Goal: Task Accomplishment & Management: Manage account settings

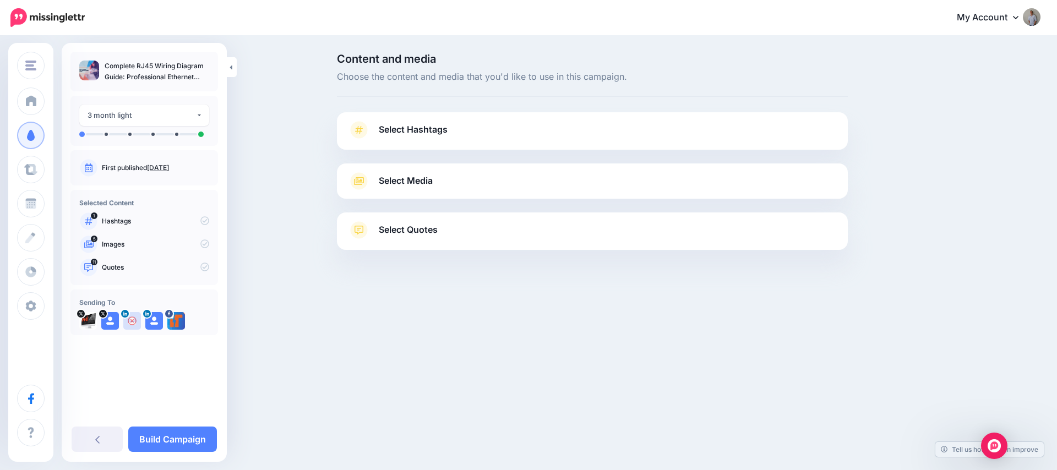
click at [395, 137] on link "Select Hashtags" at bounding box center [592, 135] width 489 height 29
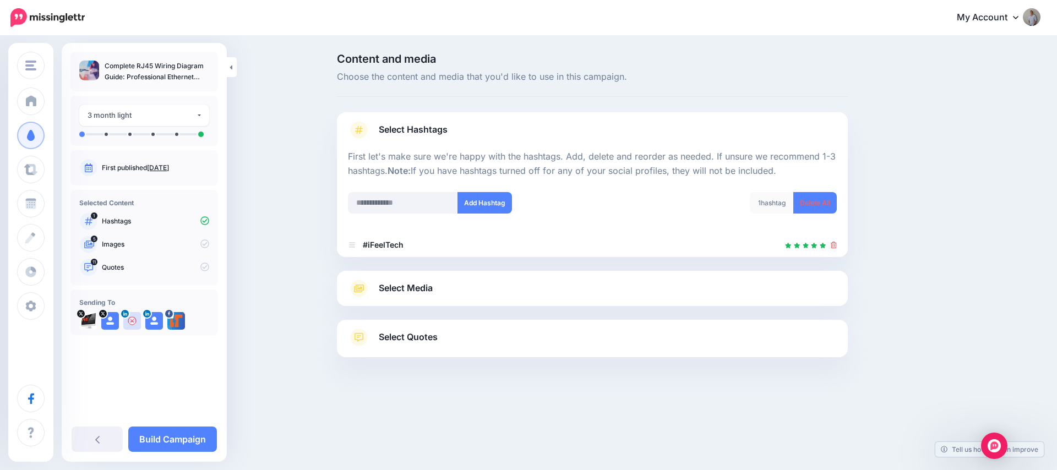
click at [417, 282] on span "Select Media" at bounding box center [406, 288] width 54 height 15
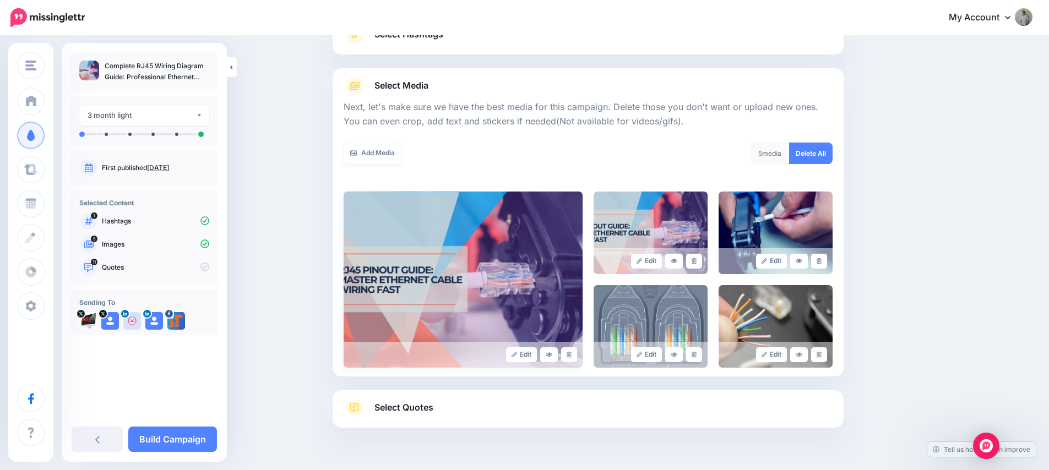
scroll to position [124, 0]
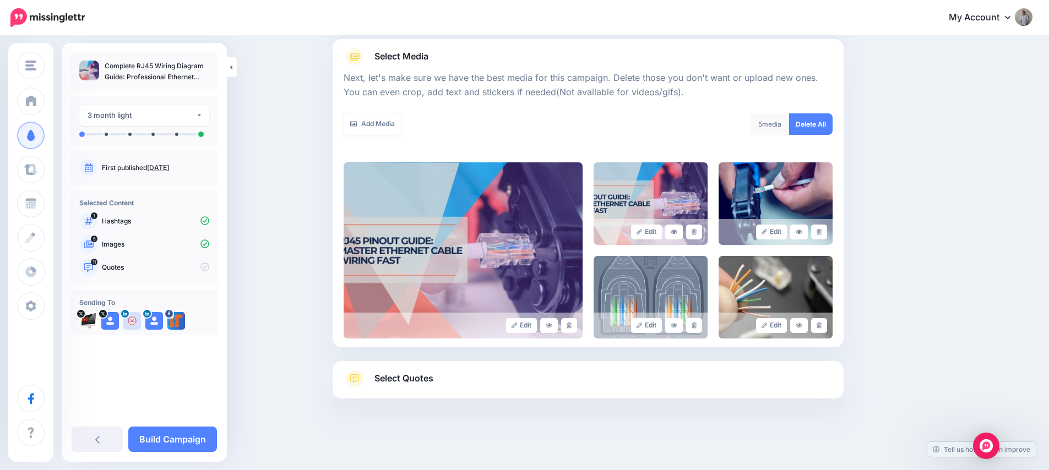
click at [400, 373] on span "Select Quotes" at bounding box center [403, 378] width 59 height 15
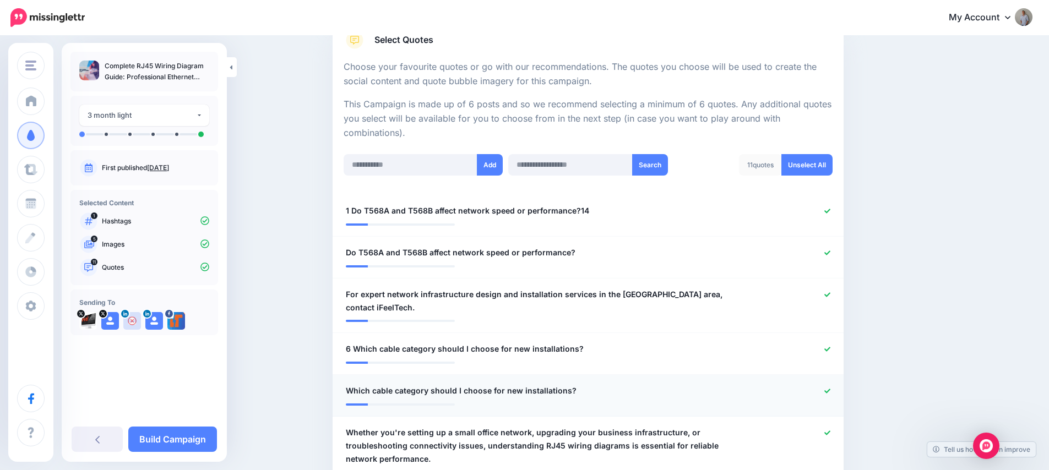
scroll to position [192, 0]
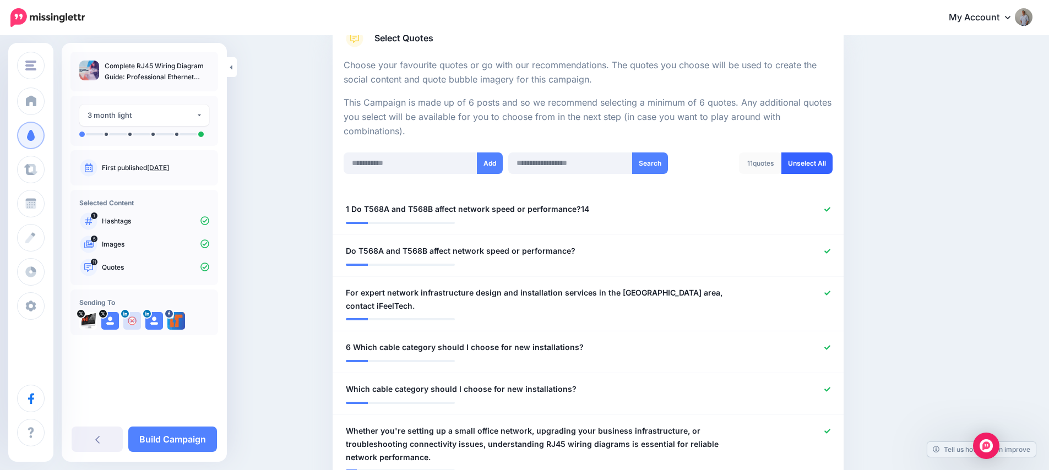
click at [814, 161] on link "Unselect All" at bounding box center [806, 163] width 51 height 21
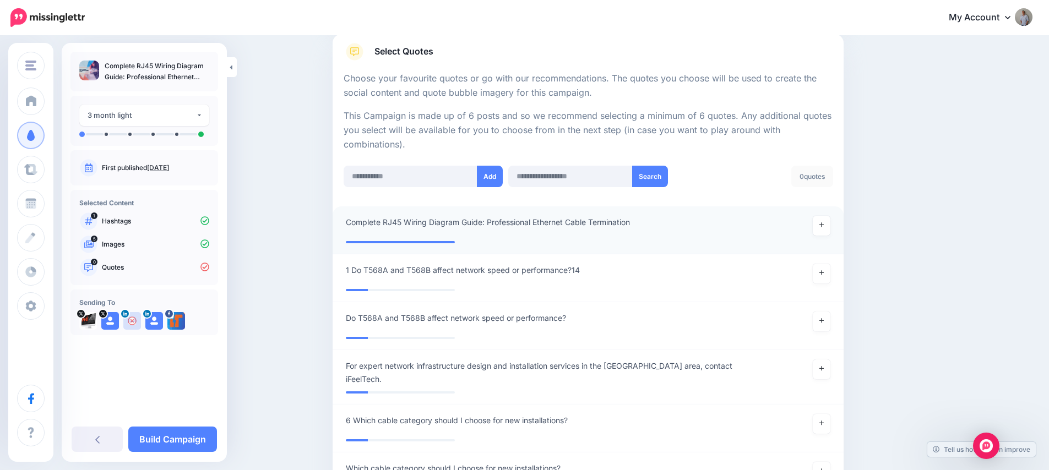
scroll to position [240, 0]
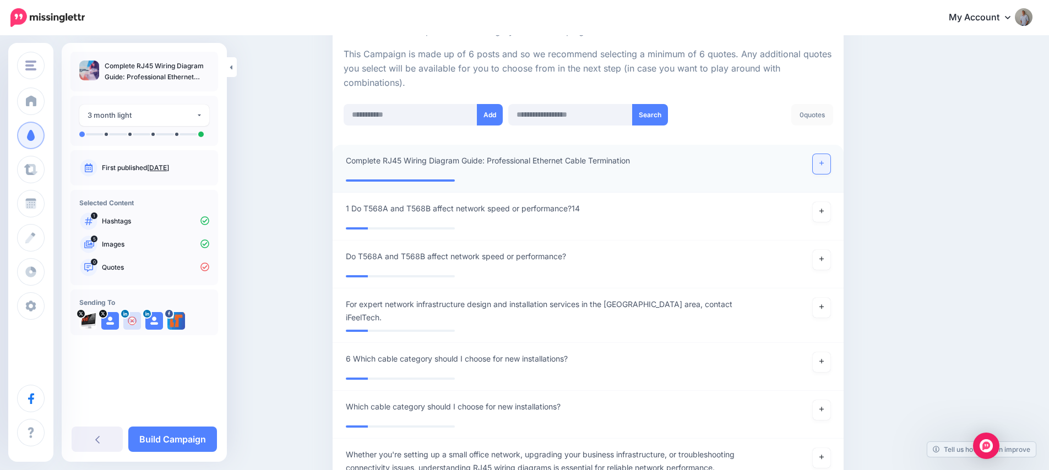
click at [824, 165] on icon at bounding box center [821, 163] width 4 height 4
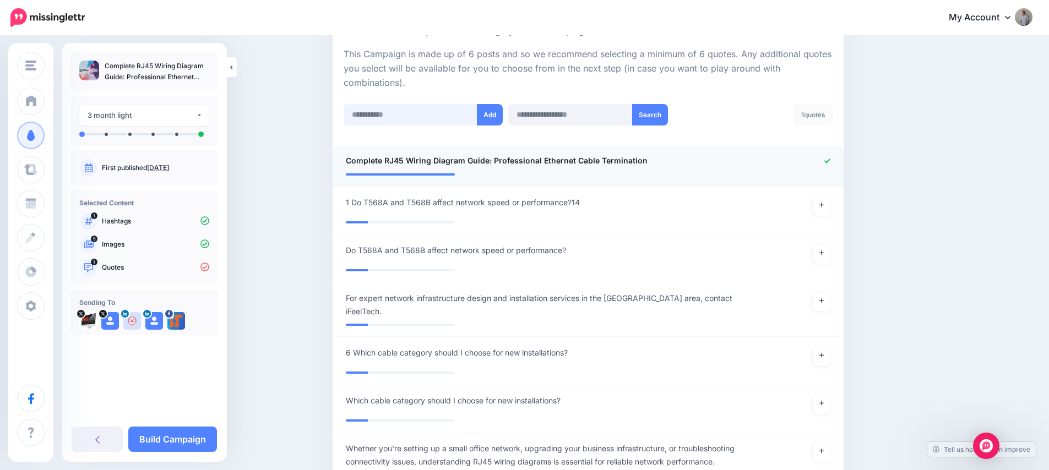
click at [437, 115] on input "text" at bounding box center [411, 114] width 134 height 21
paste input "**********"
type input "**********"
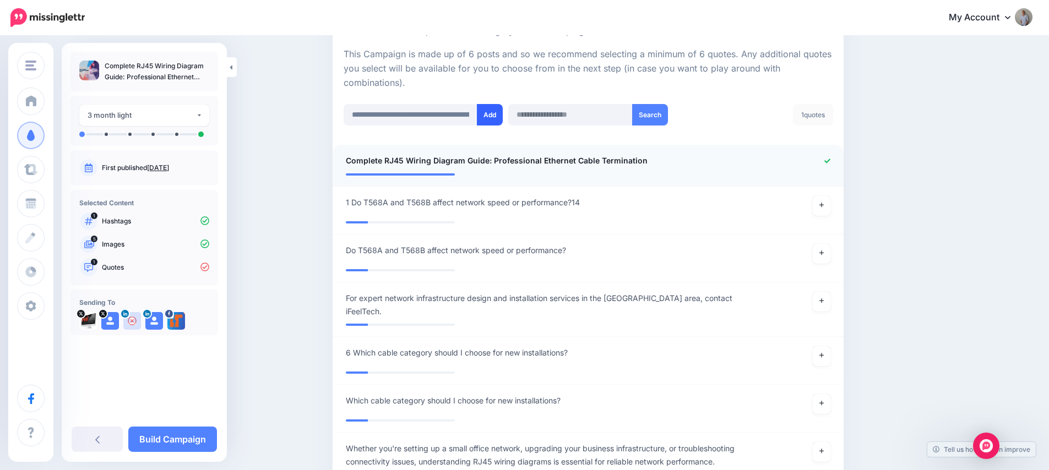
click at [494, 119] on button "Add" at bounding box center [490, 114] width 26 height 21
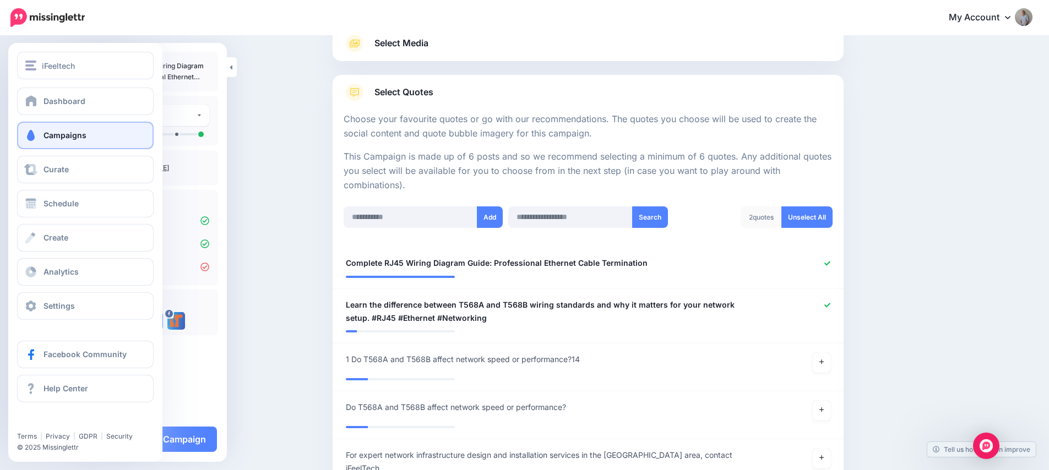
scroll to position [15, 0]
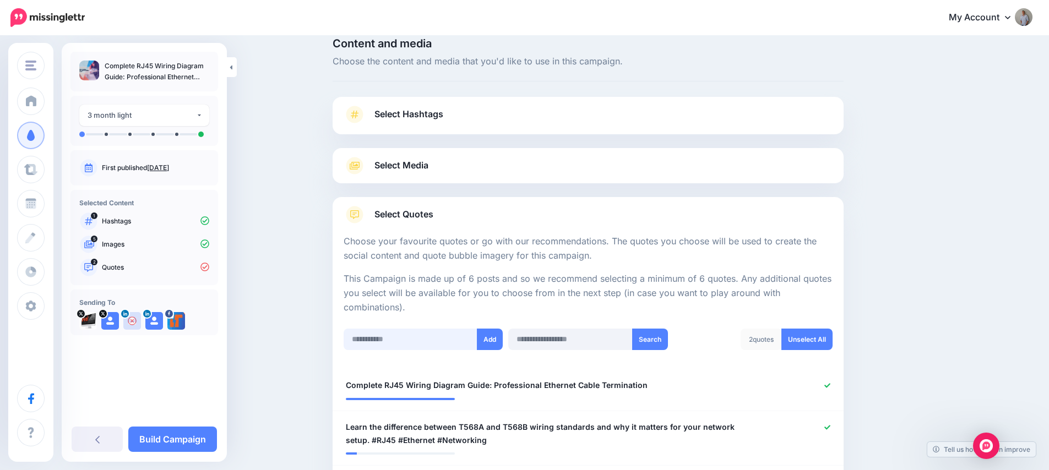
drag, startPoint x: 376, startPoint y: 339, endPoint x: 438, endPoint y: 344, distance: 63.0
click at [376, 339] on input "text" at bounding box center [411, 339] width 134 height 21
paste input "**********"
type input "**********"
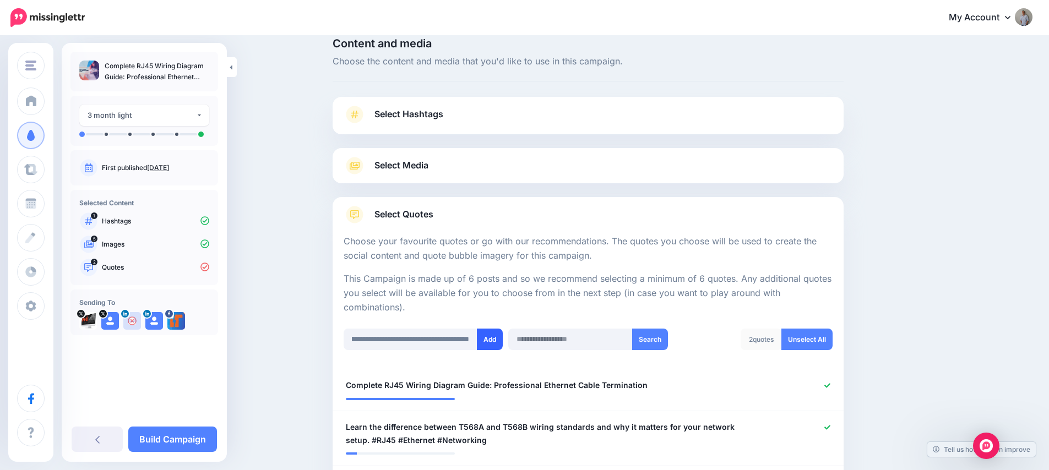
scroll to position [0, 0]
click at [490, 343] on button "Add" at bounding box center [490, 339] width 26 height 21
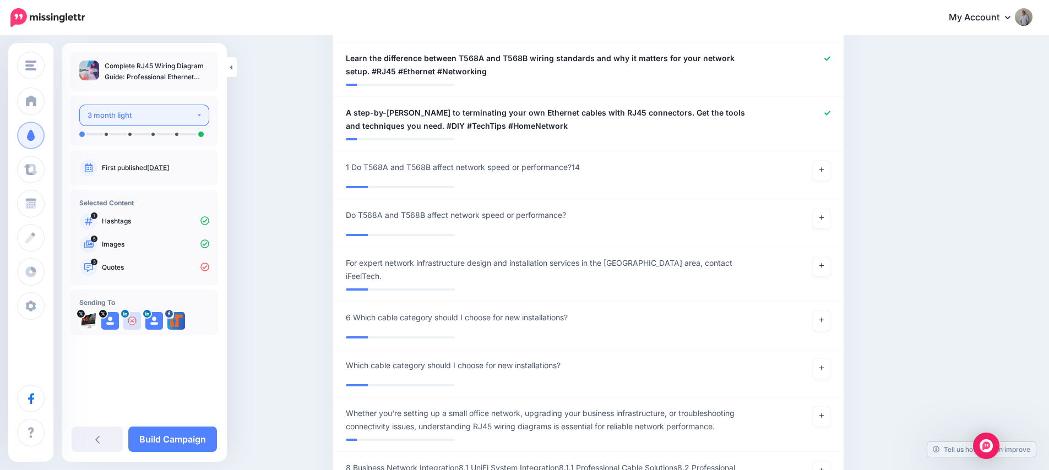
click at [154, 115] on div "3 month light" at bounding box center [142, 115] width 108 height 13
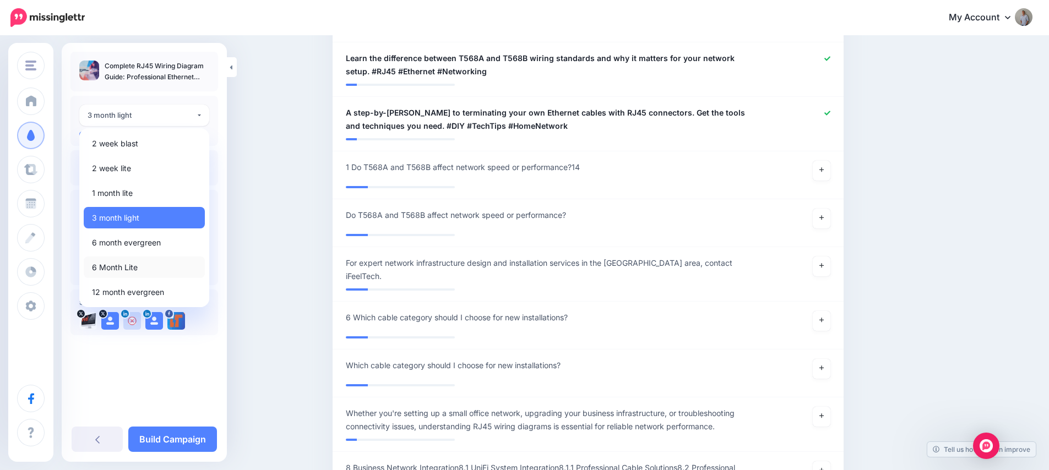
click at [156, 263] on link "6 Month Lite" at bounding box center [144, 267] width 121 height 21
select select "******"
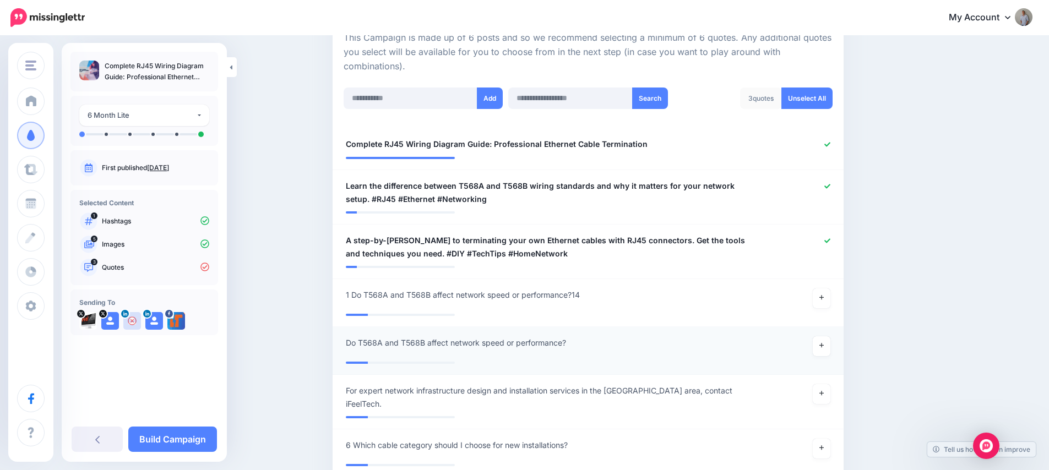
scroll to position [244, 0]
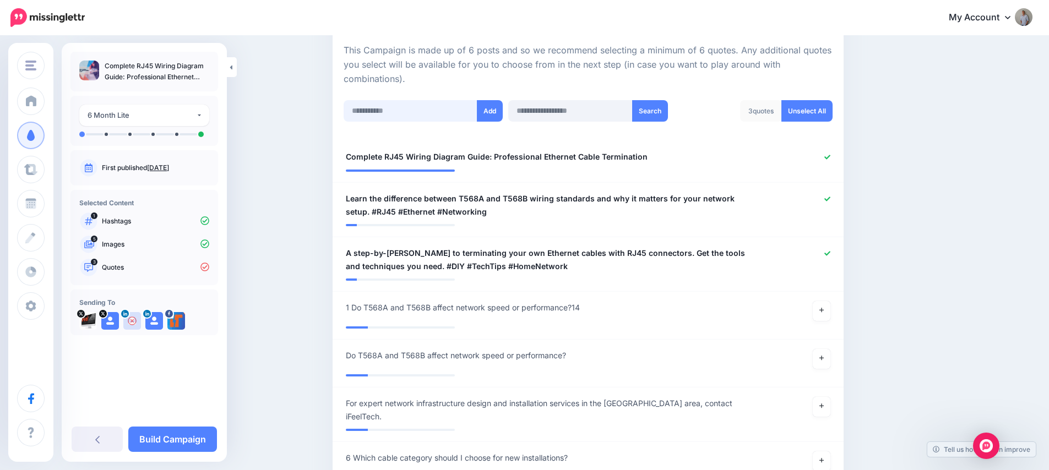
click at [409, 110] on input "text" at bounding box center [411, 110] width 134 height 21
paste input "**********"
type input "**********"
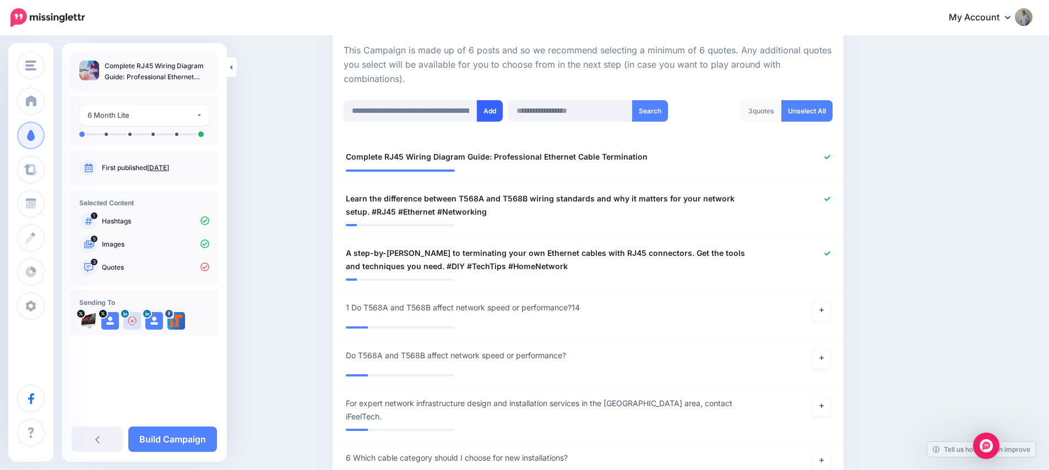
click at [503, 113] on button "Add" at bounding box center [490, 110] width 26 height 21
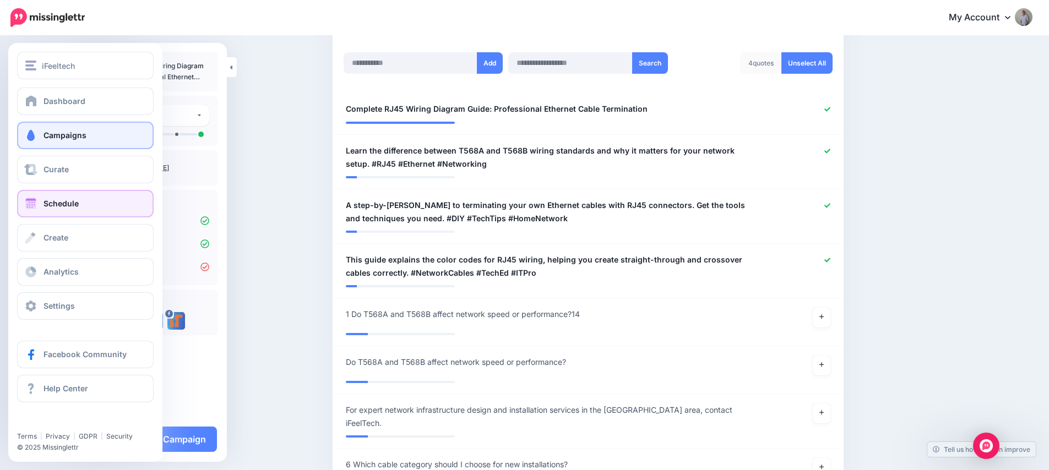
scroll to position [271, 0]
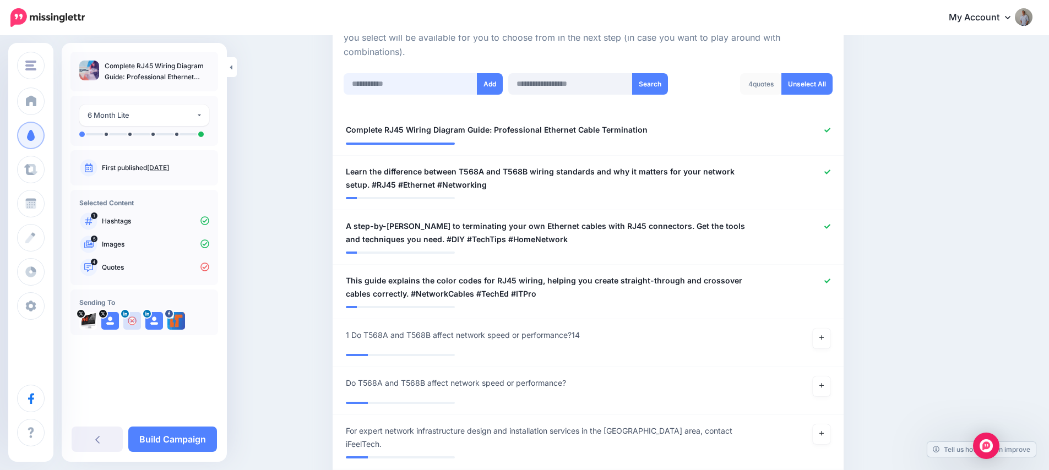
drag, startPoint x: 389, startPoint y: 84, endPoint x: 450, endPoint y: 84, distance: 60.6
click at [390, 83] on input "text" at bounding box center [411, 83] width 134 height 21
paste input "**********"
type input "**********"
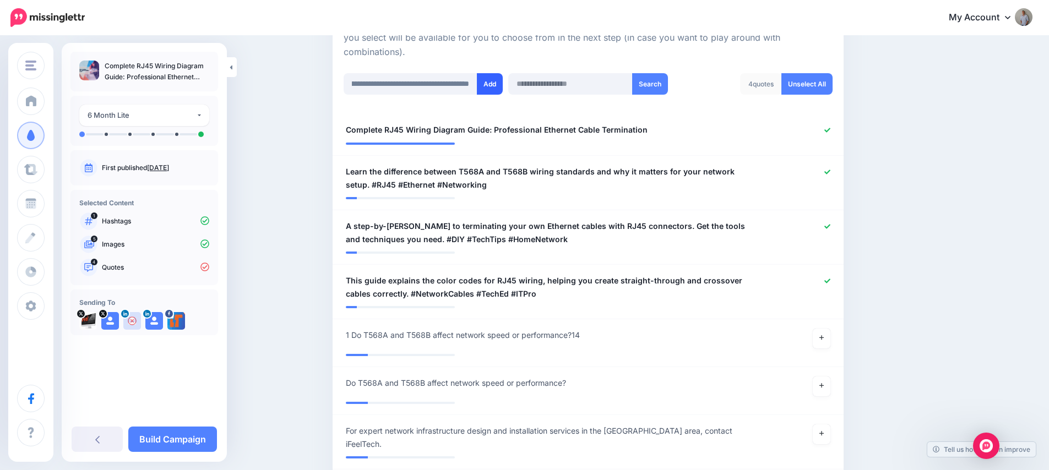
scroll to position [0, 0]
click at [494, 87] on button "Add" at bounding box center [490, 83] width 26 height 21
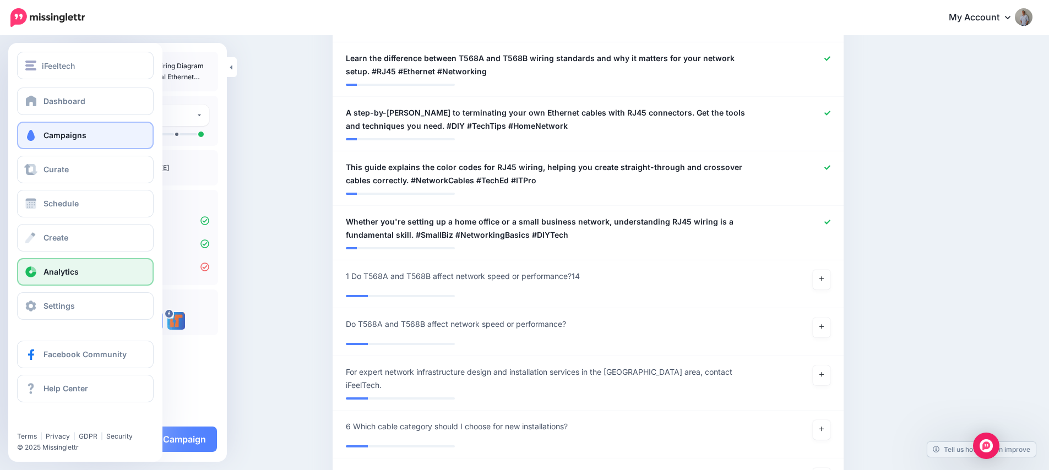
scroll to position [177, 0]
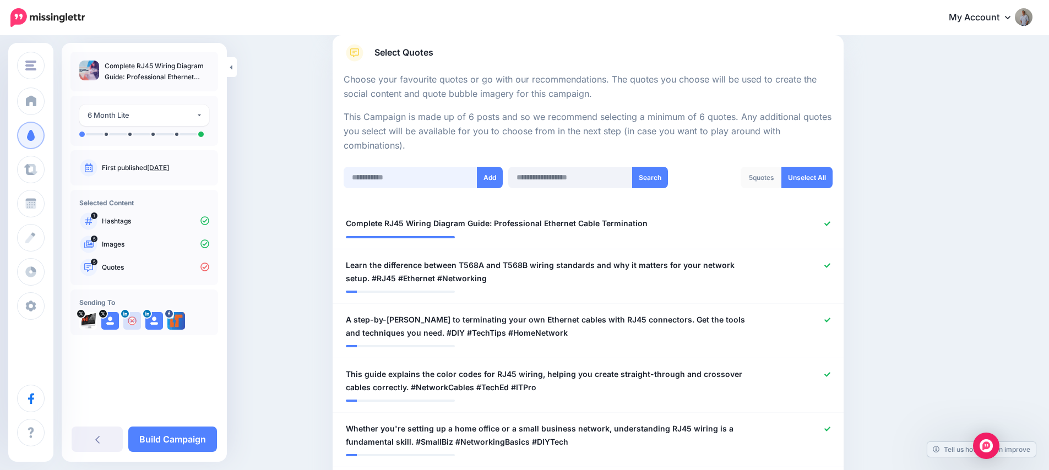
click at [401, 173] on input "text" at bounding box center [411, 177] width 134 height 21
paste input "**********"
type input "**********"
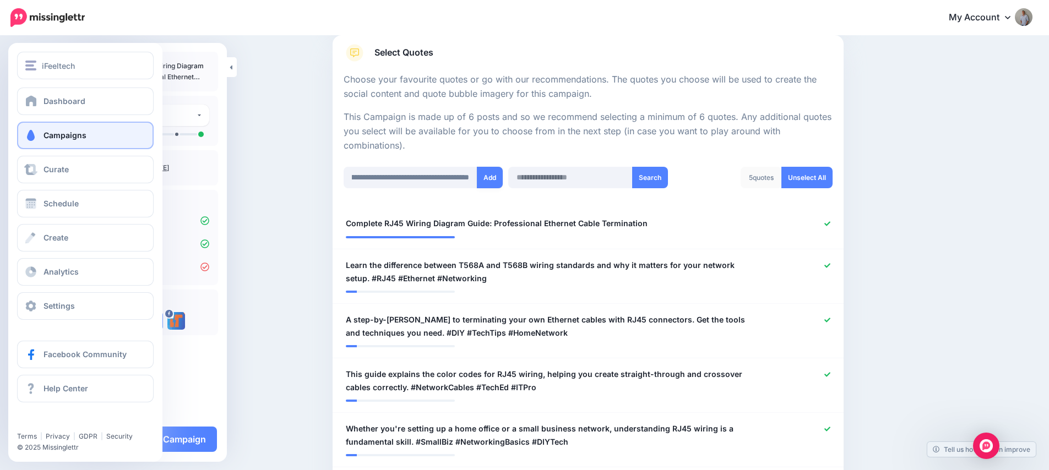
drag, startPoint x: 494, startPoint y: 180, endPoint x: 8, endPoint y: 218, distance: 487.7
click at [494, 180] on button "Add" at bounding box center [490, 177] width 26 height 21
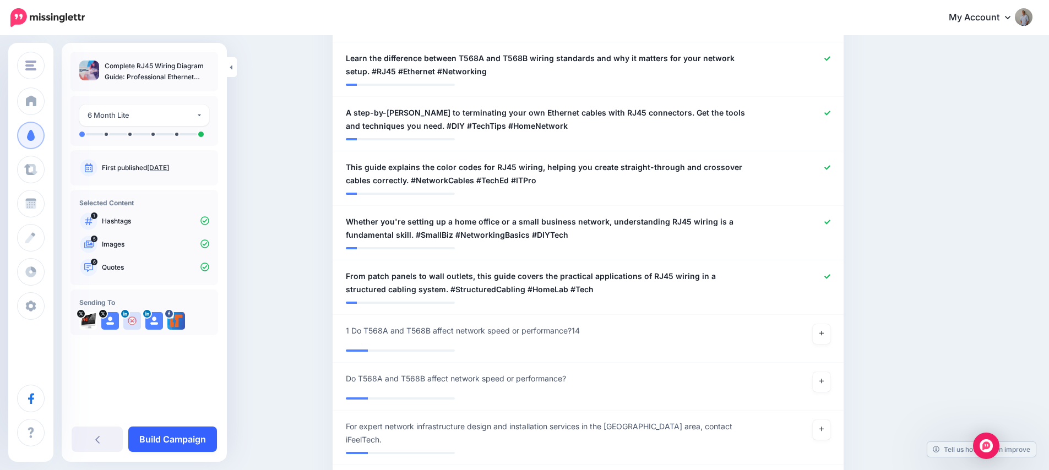
click at [189, 438] on link "Build Campaign" at bounding box center [172, 439] width 89 height 25
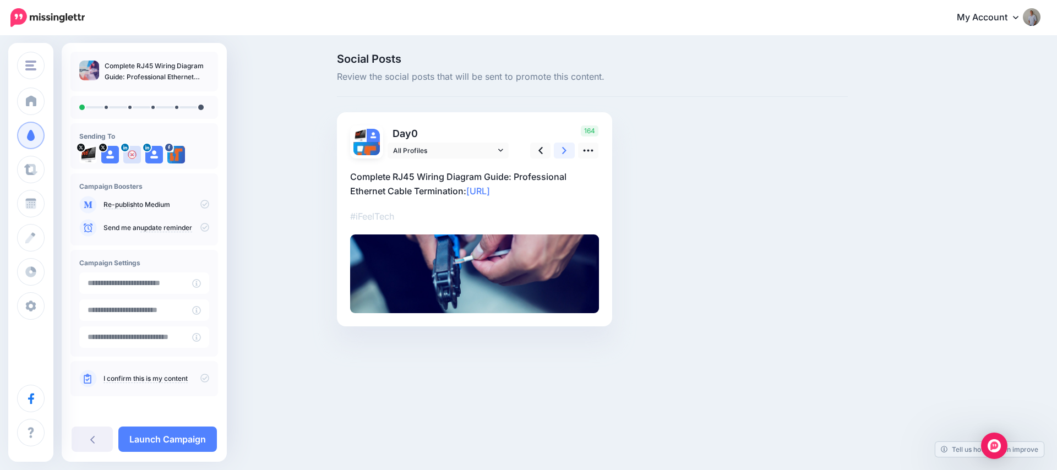
click at [568, 154] on link at bounding box center [564, 151] width 21 height 16
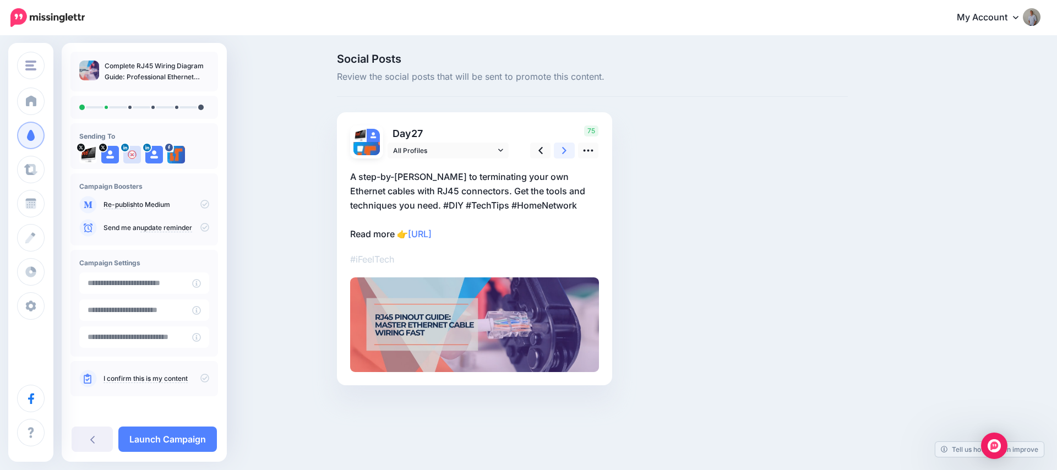
click at [568, 154] on link at bounding box center [564, 151] width 21 height 16
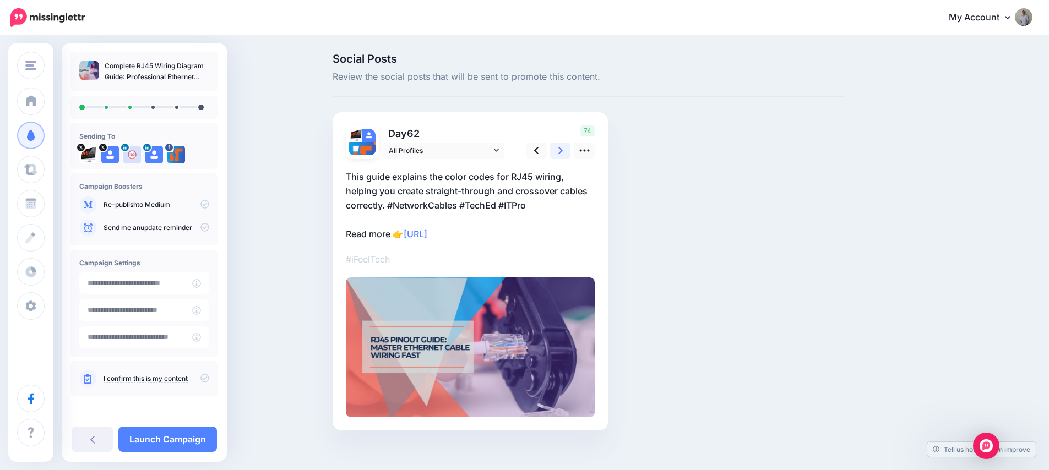
click at [568, 154] on link at bounding box center [560, 151] width 21 height 16
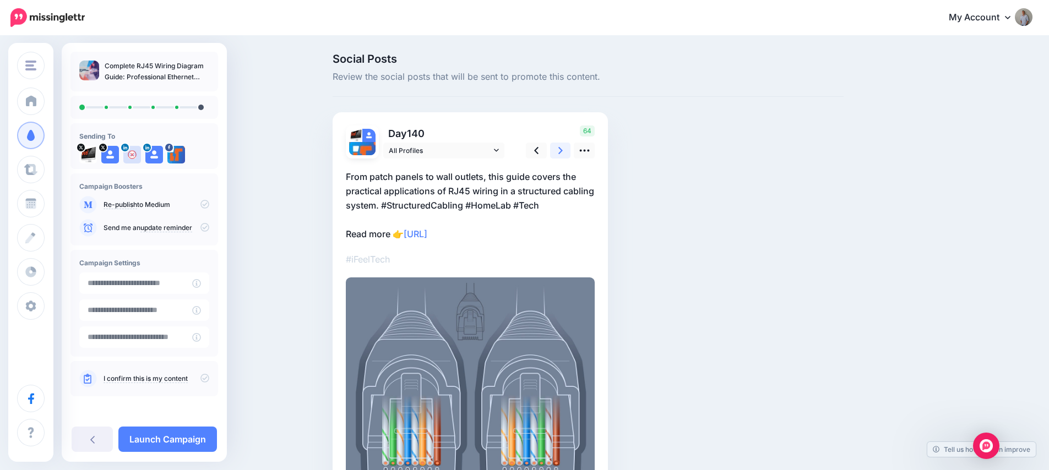
click at [568, 154] on link at bounding box center [560, 151] width 21 height 16
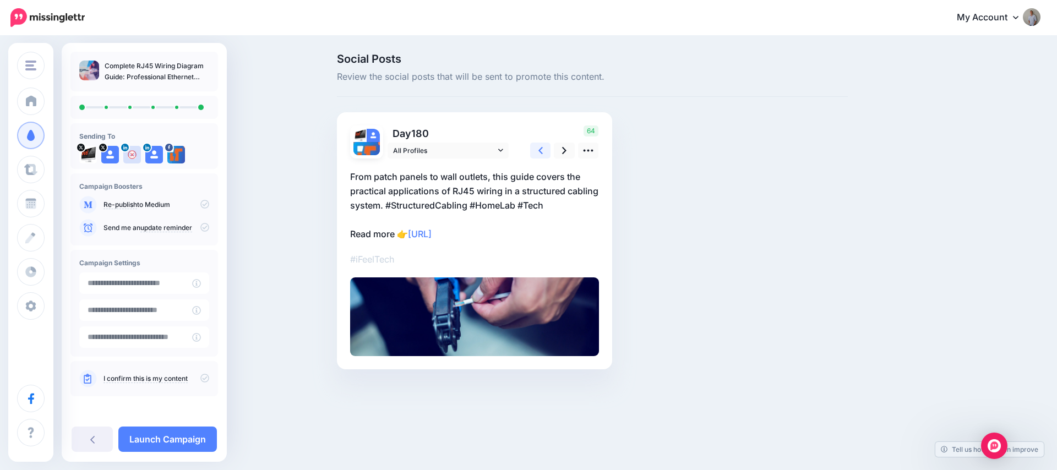
click at [540, 151] on icon at bounding box center [541, 150] width 4 height 7
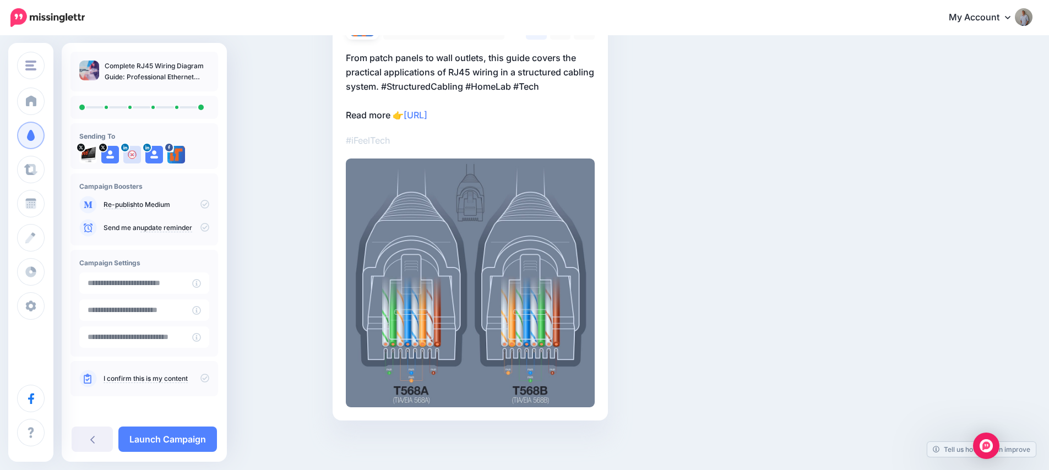
scroll to position [14, 0]
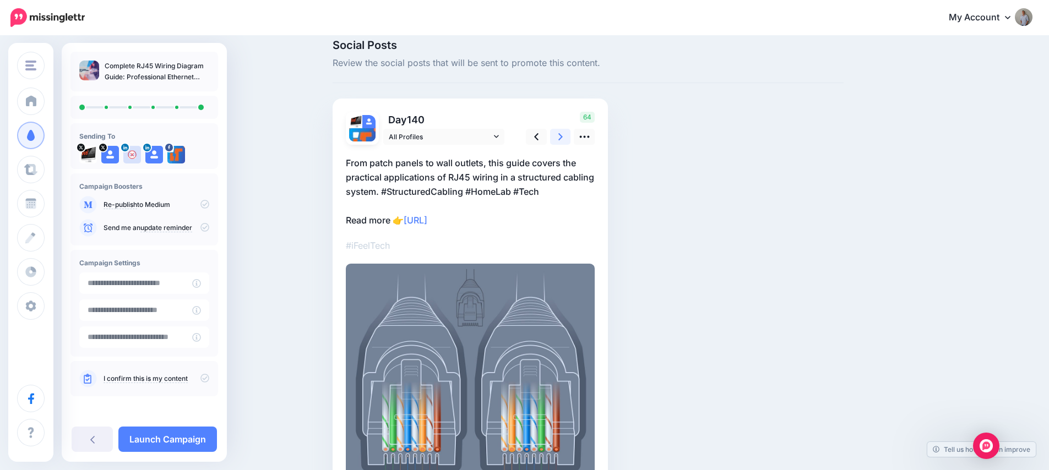
click at [567, 137] on link at bounding box center [560, 137] width 21 height 16
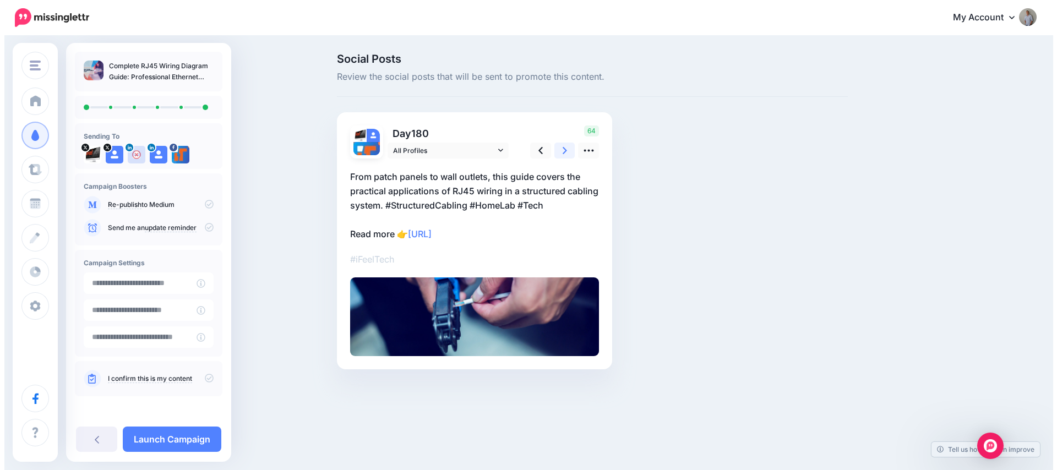
scroll to position [0, 0]
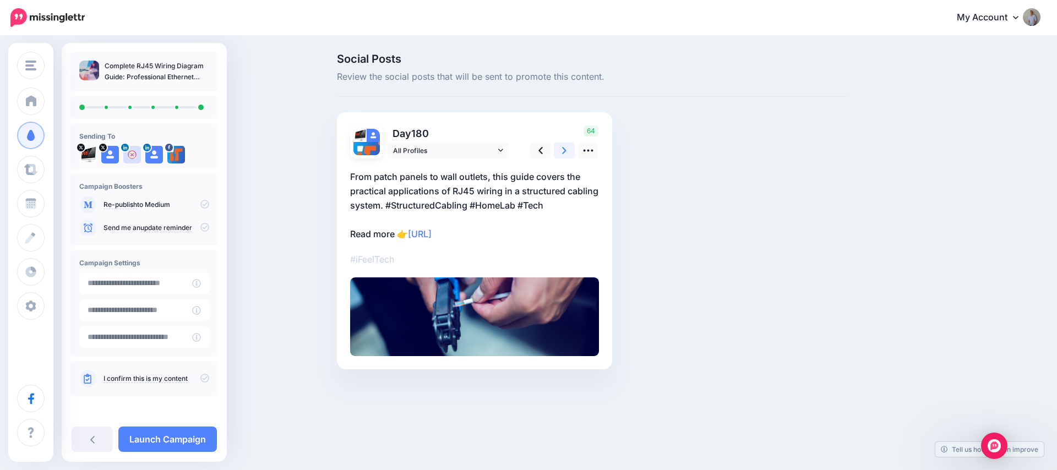
click at [563, 149] on icon at bounding box center [564, 151] width 4 height 12
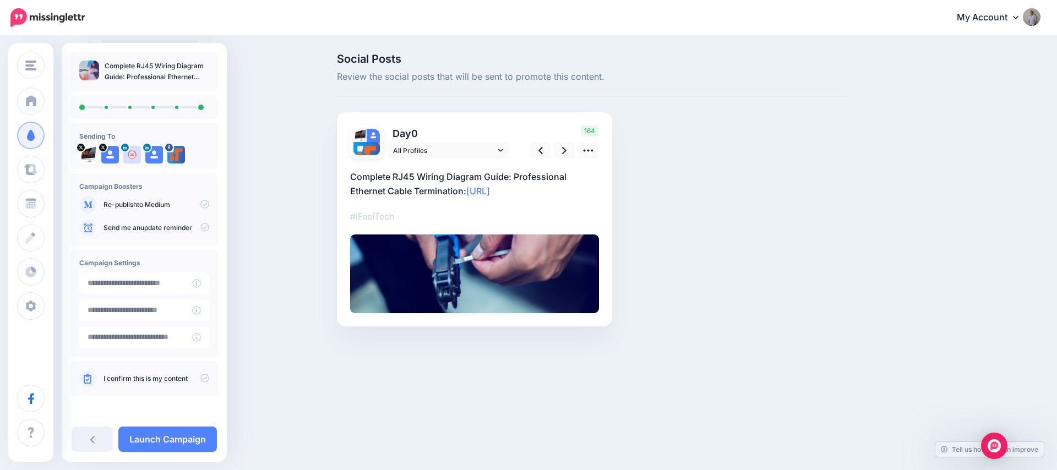
click at [200, 378] on icon at bounding box center [204, 378] width 9 height 9
click at [181, 439] on link "Launch Campaign" at bounding box center [167, 439] width 99 height 25
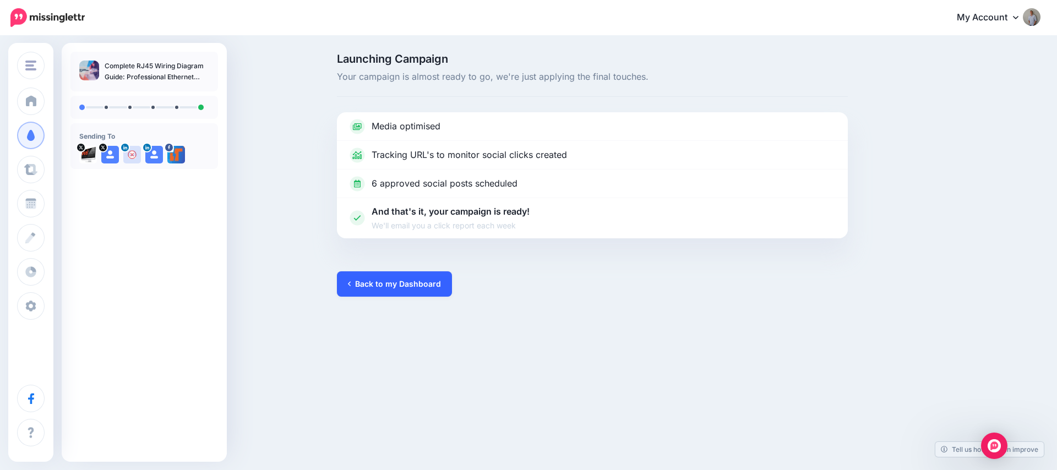
click at [385, 284] on link "Back to my Dashboard" at bounding box center [394, 283] width 115 height 25
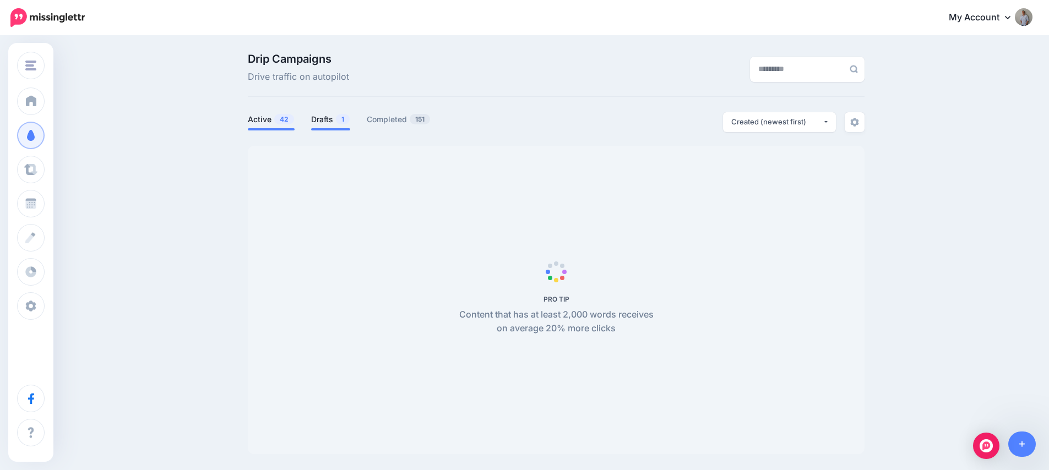
click at [328, 124] on link "Drafts 1" at bounding box center [330, 119] width 39 height 13
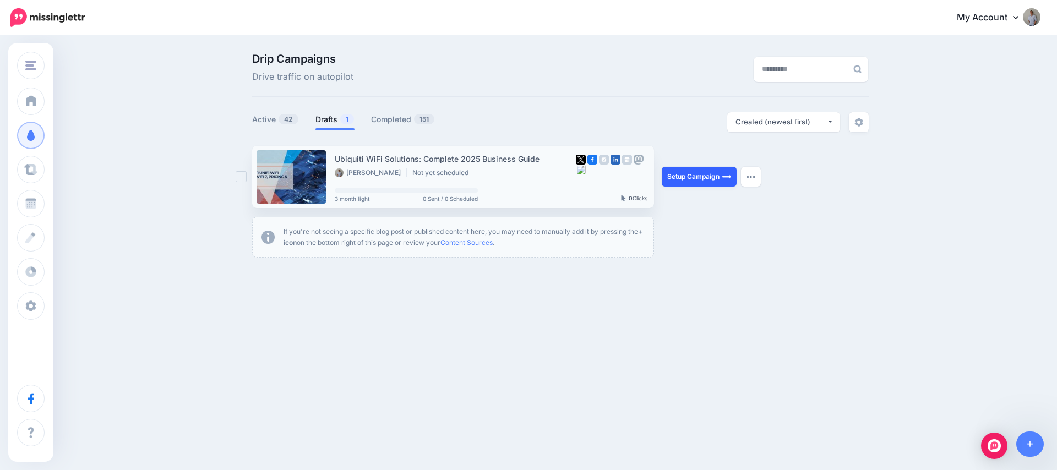
click at [709, 172] on link "Setup Campaign" at bounding box center [699, 177] width 75 height 20
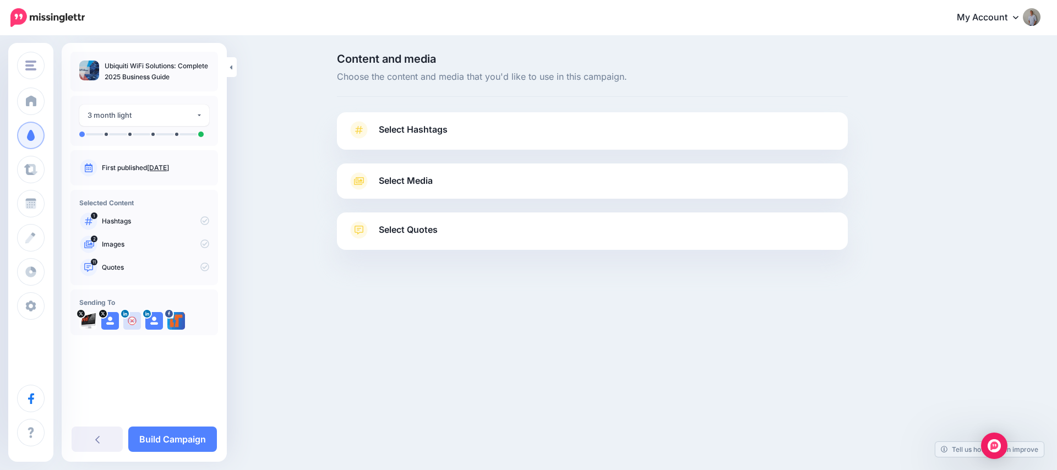
click at [444, 126] on span "Select Hashtags" at bounding box center [413, 129] width 69 height 15
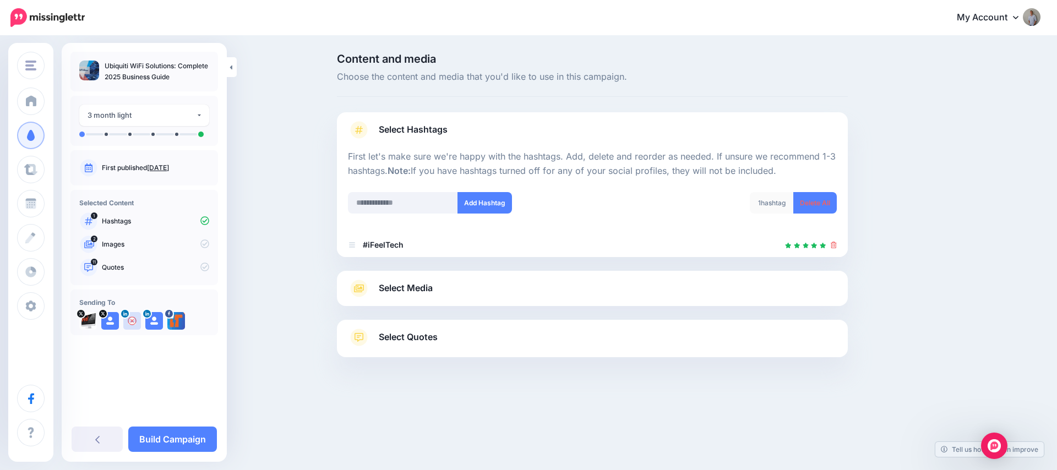
click at [404, 290] on span "Select Media" at bounding box center [406, 288] width 54 height 15
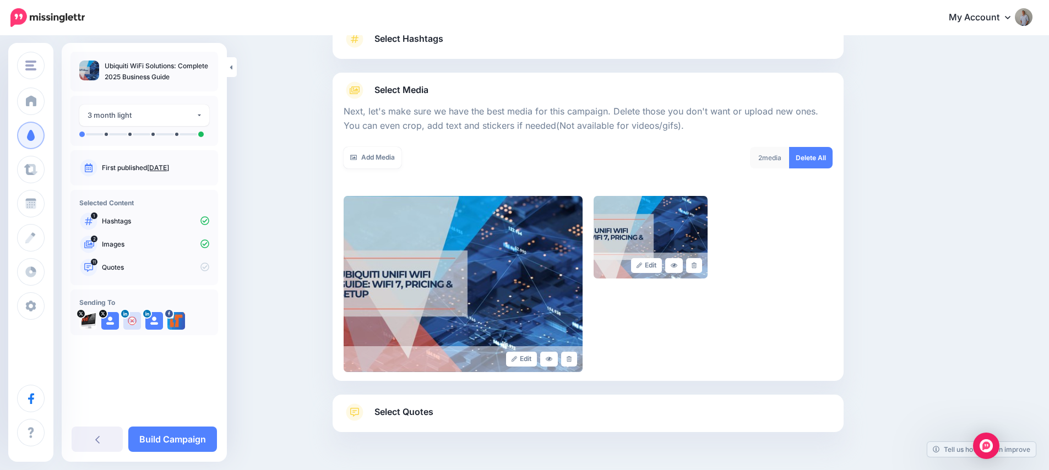
scroll to position [124, 0]
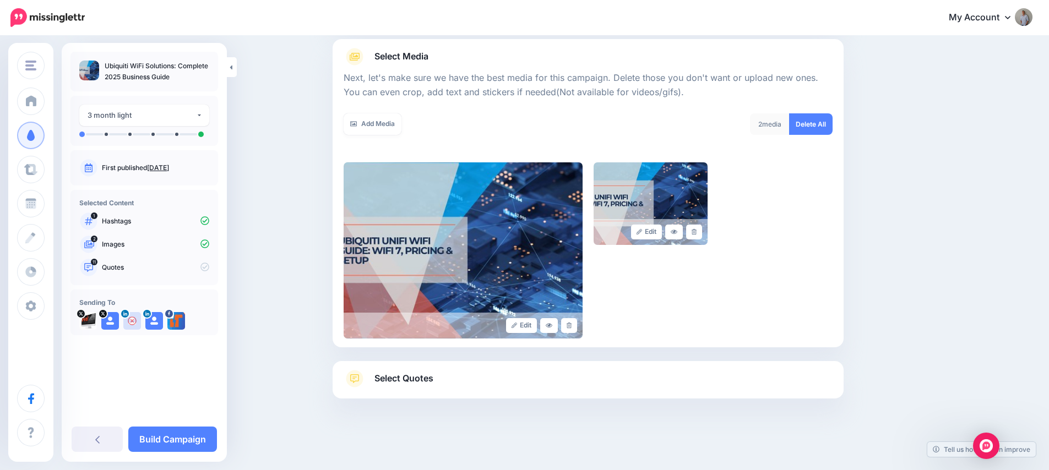
click at [414, 382] on span "Select Quotes" at bounding box center [403, 378] width 59 height 15
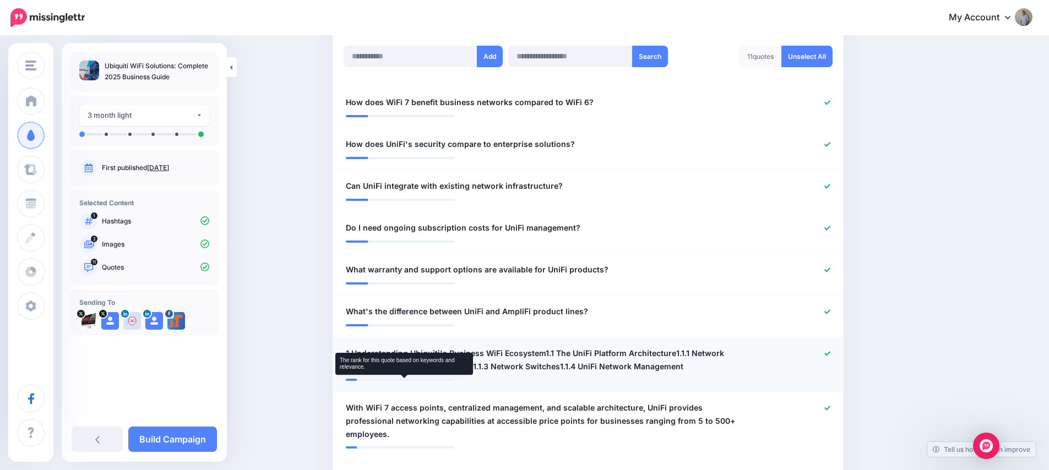
scroll to position [299, 0]
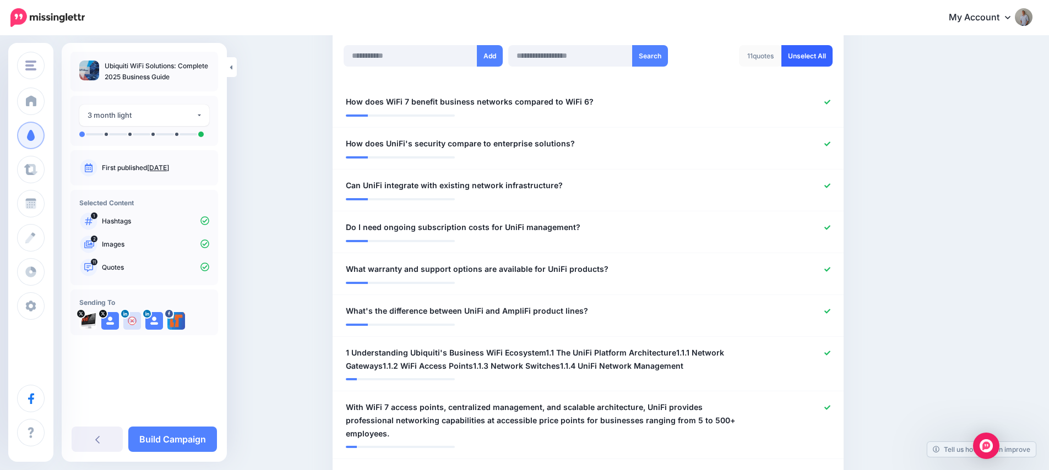
click at [823, 49] on link "Unselect All" at bounding box center [806, 55] width 51 height 21
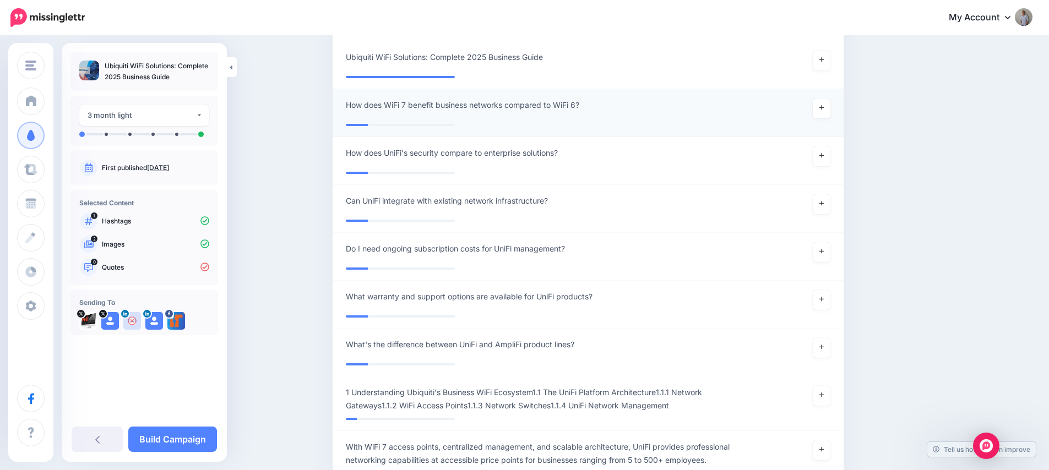
scroll to position [279, 0]
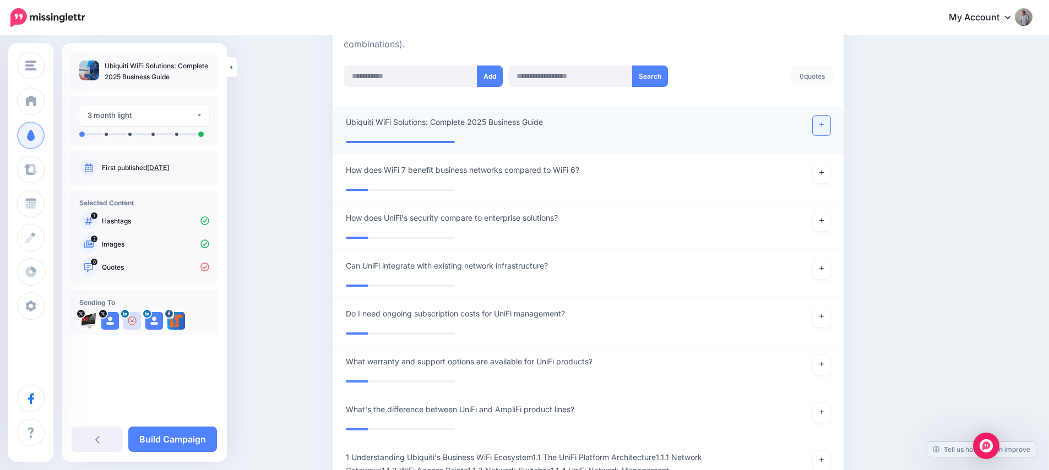
click at [824, 126] on icon at bounding box center [821, 125] width 4 height 4
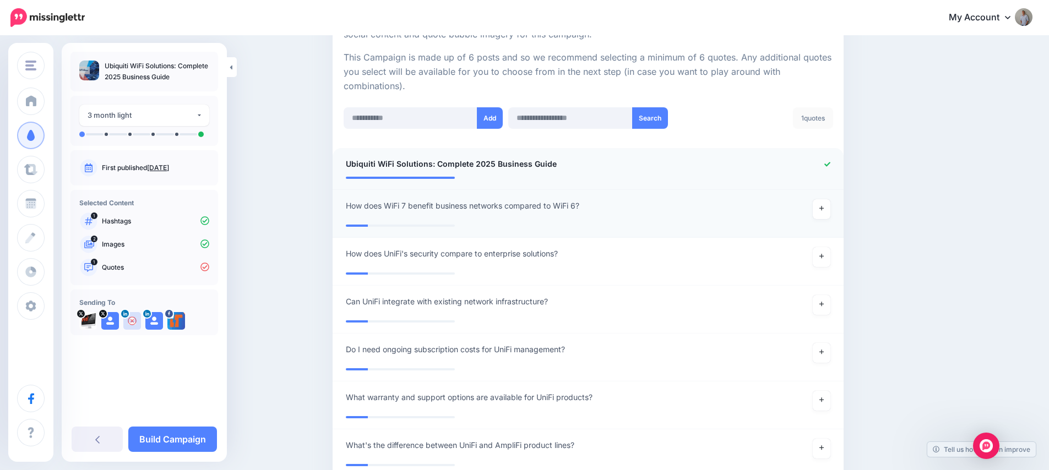
scroll to position [193, 0]
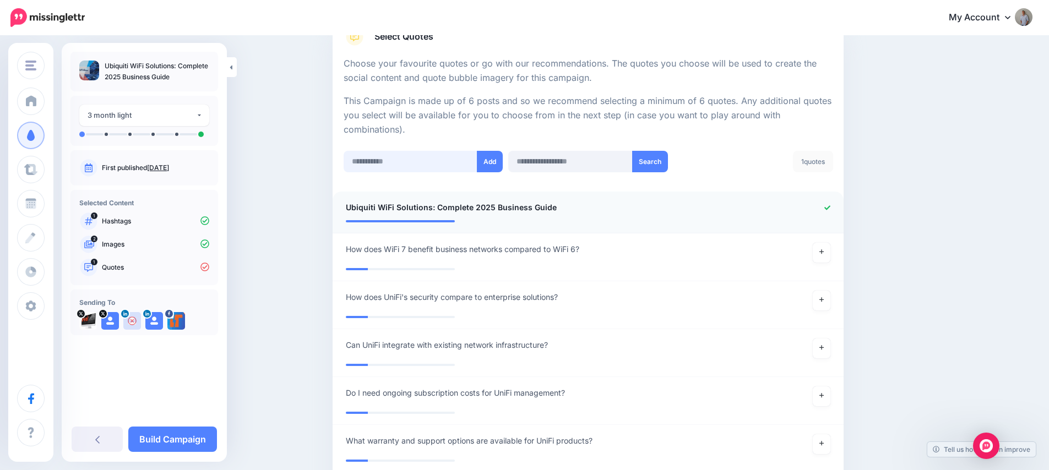
drag, startPoint x: 387, startPoint y: 160, endPoint x: 393, endPoint y: 162, distance: 7.0
click at [390, 161] on input "text" at bounding box center [411, 161] width 134 height 21
paste input "**********"
type input "**********"
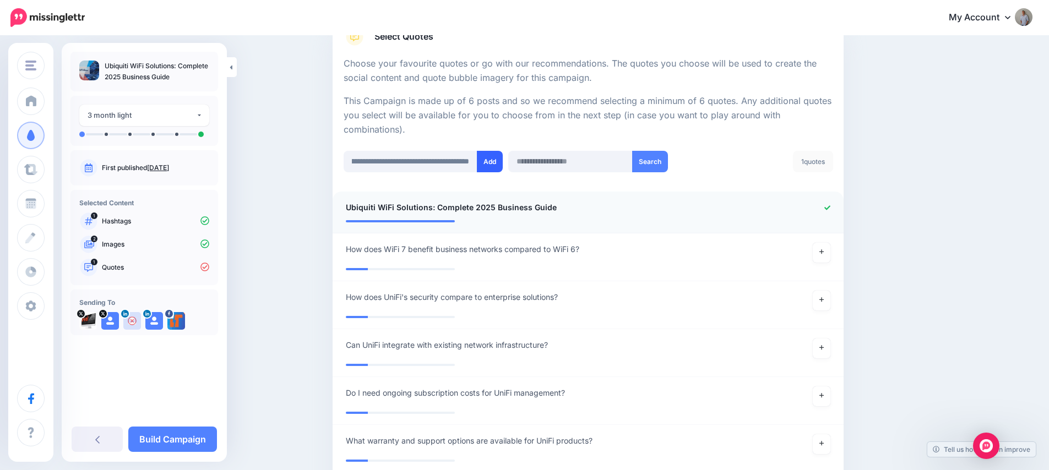
scroll to position [0, 0]
drag, startPoint x: 498, startPoint y: 160, endPoint x: 488, endPoint y: 160, distance: 9.9
click at [498, 160] on button "Add" at bounding box center [490, 161] width 26 height 21
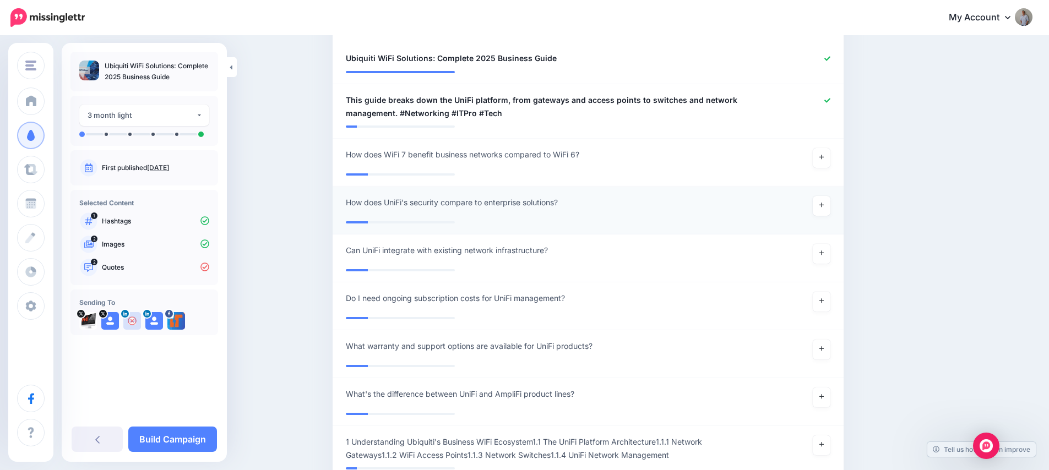
scroll to position [280, 0]
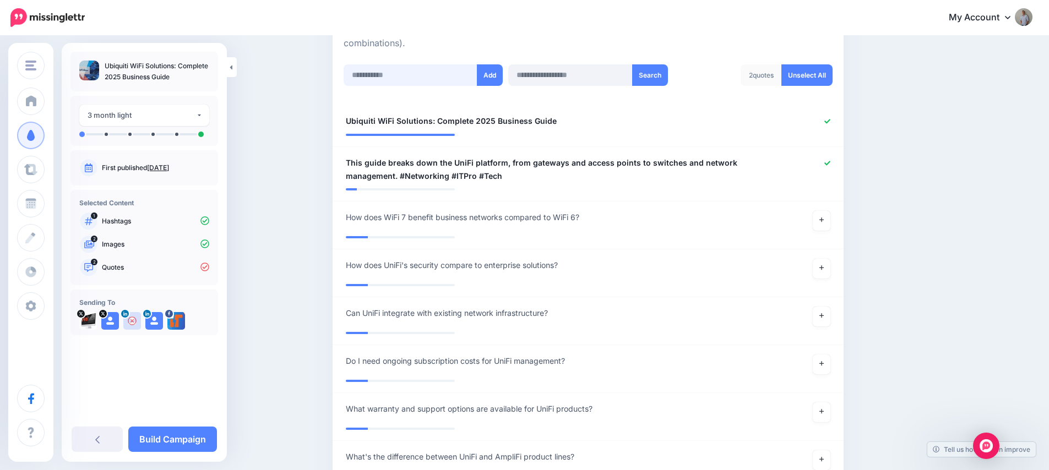
click at [384, 75] on input "text" at bounding box center [411, 74] width 134 height 21
paste input "**********"
type input "**********"
click at [492, 79] on button "Add" at bounding box center [490, 74] width 26 height 21
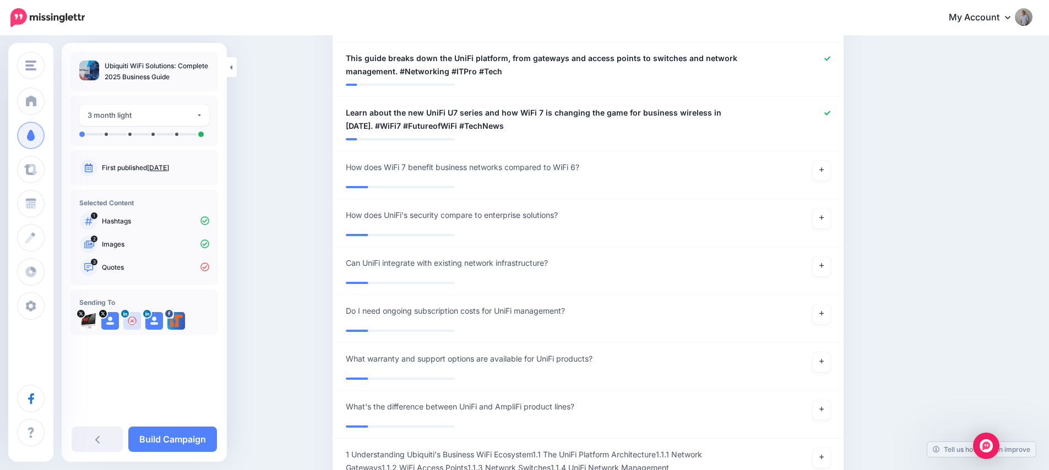
scroll to position [287, 0]
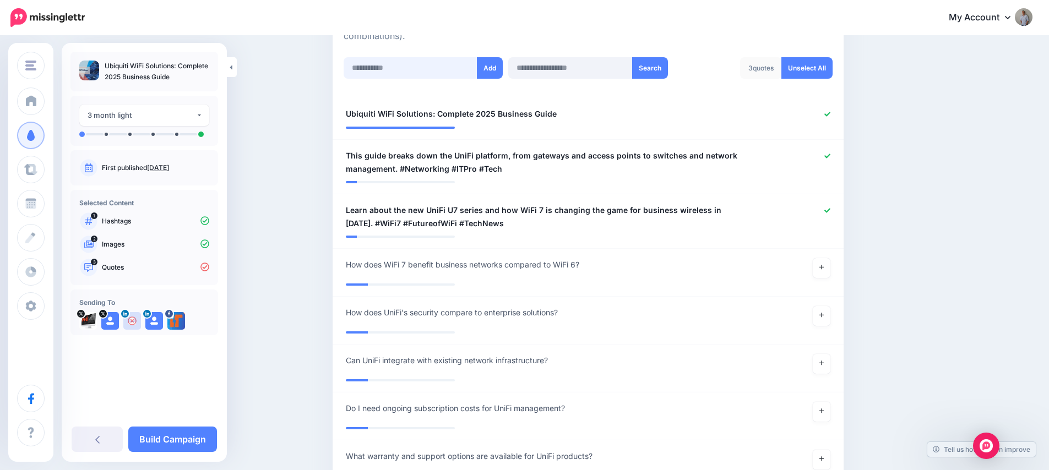
drag, startPoint x: 398, startPoint y: 67, endPoint x: 441, endPoint y: 68, distance: 43.5
click at [398, 67] on input "text" at bounding box center [411, 67] width 134 height 21
paste input "**********"
type input "**********"
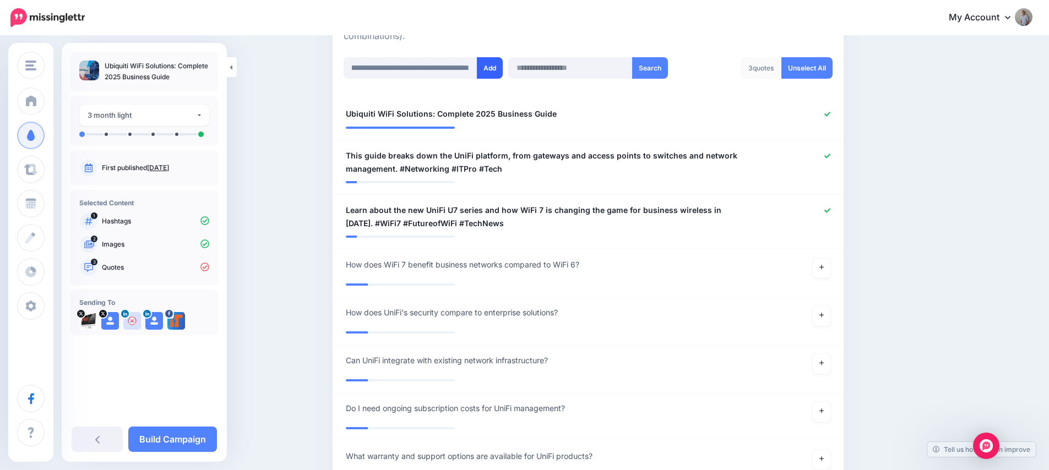
scroll to position [0, 0]
click at [487, 73] on button "Add" at bounding box center [490, 67] width 26 height 21
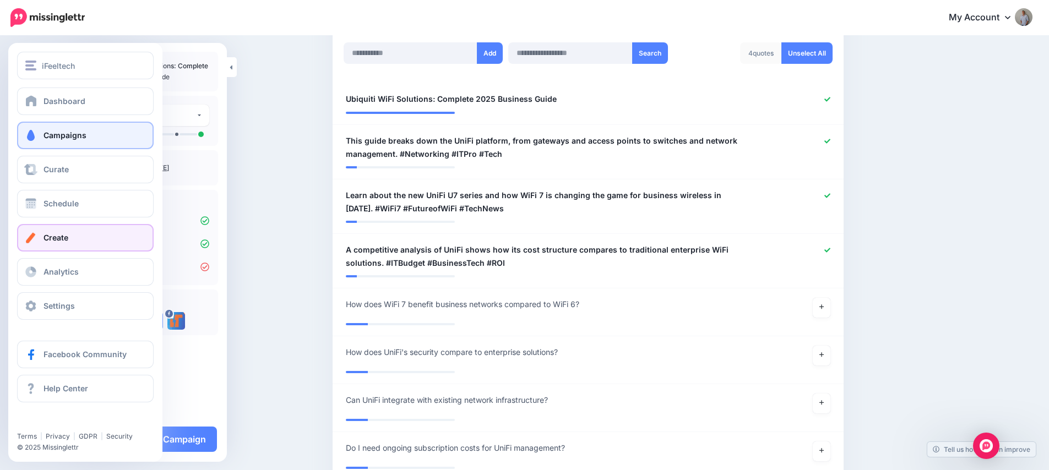
scroll to position [279, 0]
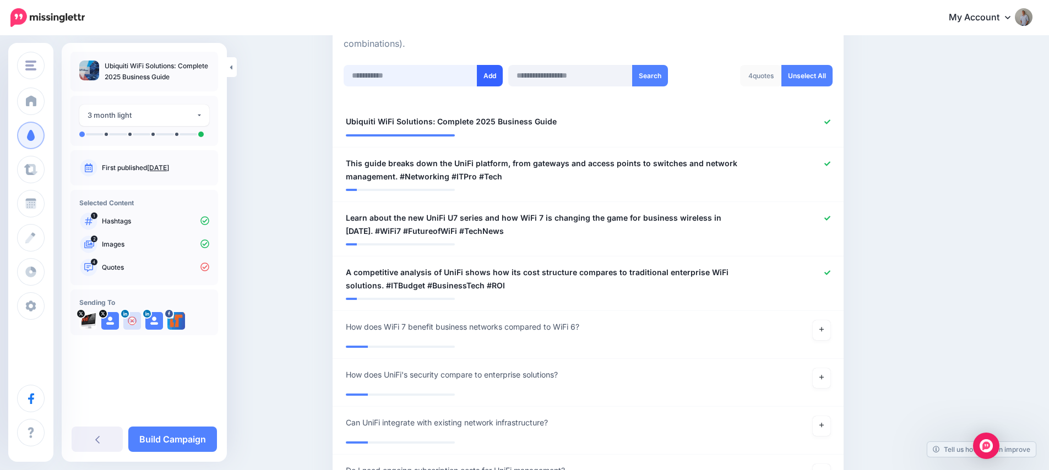
drag, startPoint x: 394, startPoint y: 74, endPoint x: 497, endPoint y: 70, distance: 102.5
click at [396, 74] on input "text" at bounding box center [411, 75] width 134 height 21
paste input "**********"
type input "**********"
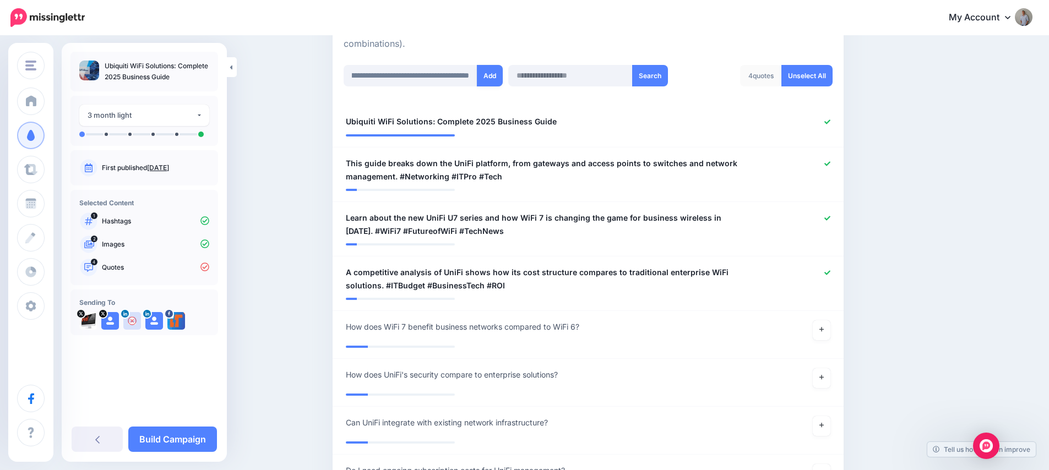
scroll to position [0, 0]
drag, startPoint x: 497, startPoint y: 74, endPoint x: 477, endPoint y: 81, distance: 20.9
click at [497, 75] on button "Add" at bounding box center [490, 75] width 26 height 21
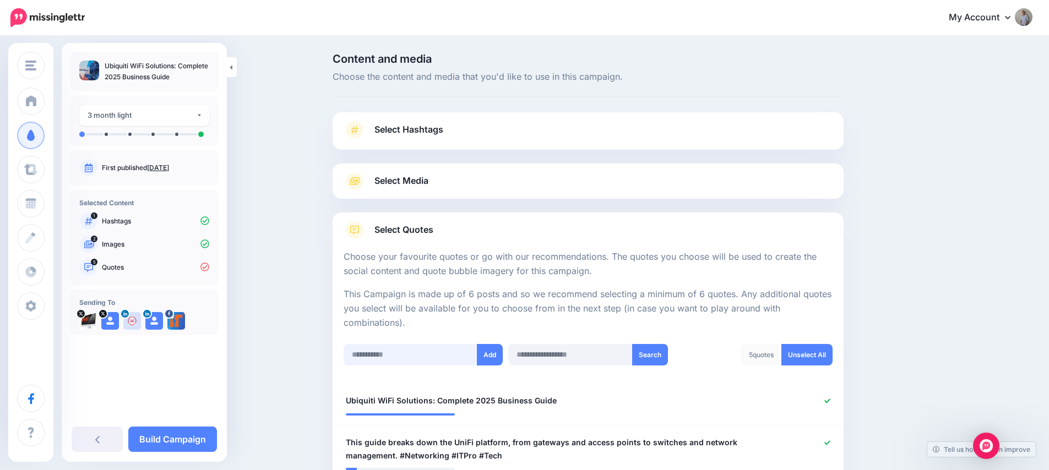
click at [378, 356] on input "text" at bounding box center [411, 354] width 134 height 21
paste input "**********"
type input "**********"
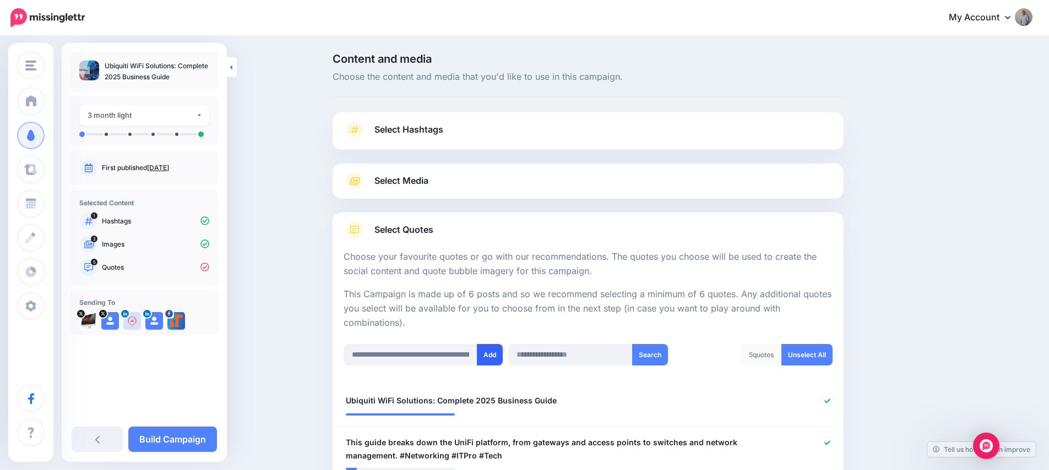
click at [490, 355] on button "Add" at bounding box center [490, 354] width 26 height 21
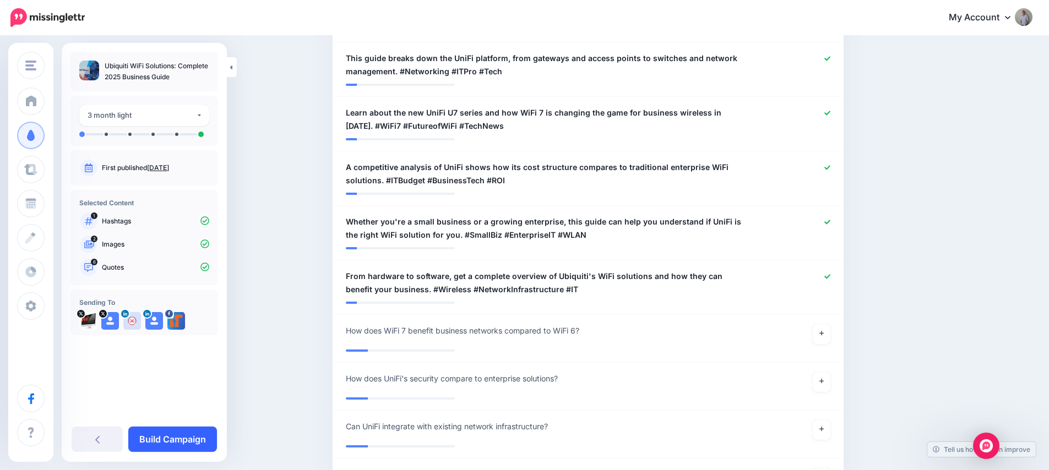
click at [195, 437] on link "Build Campaign" at bounding box center [172, 439] width 89 height 25
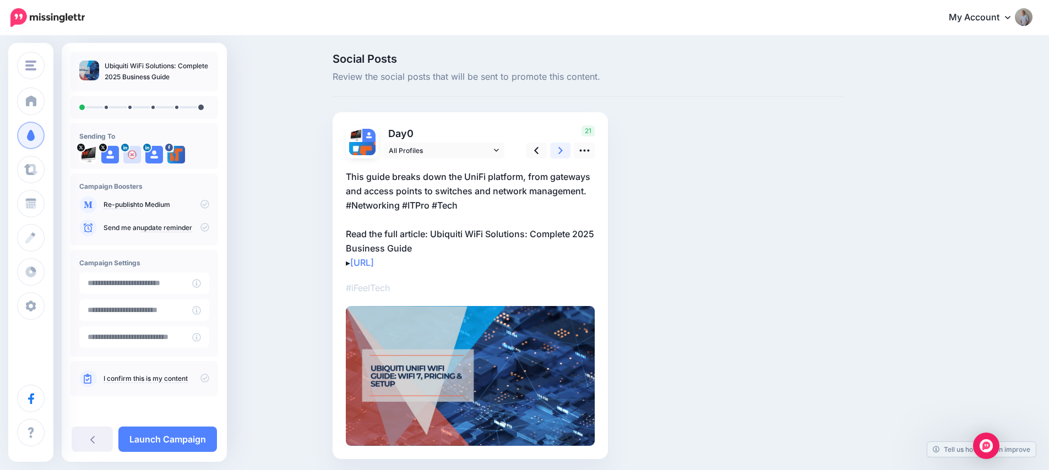
click at [561, 151] on link at bounding box center [560, 151] width 21 height 16
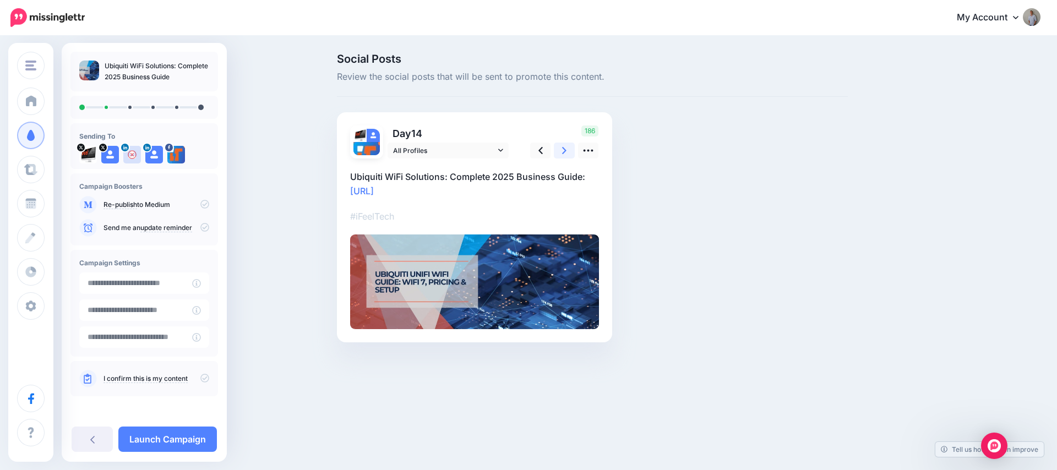
click at [561, 151] on link at bounding box center [564, 151] width 21 height 16
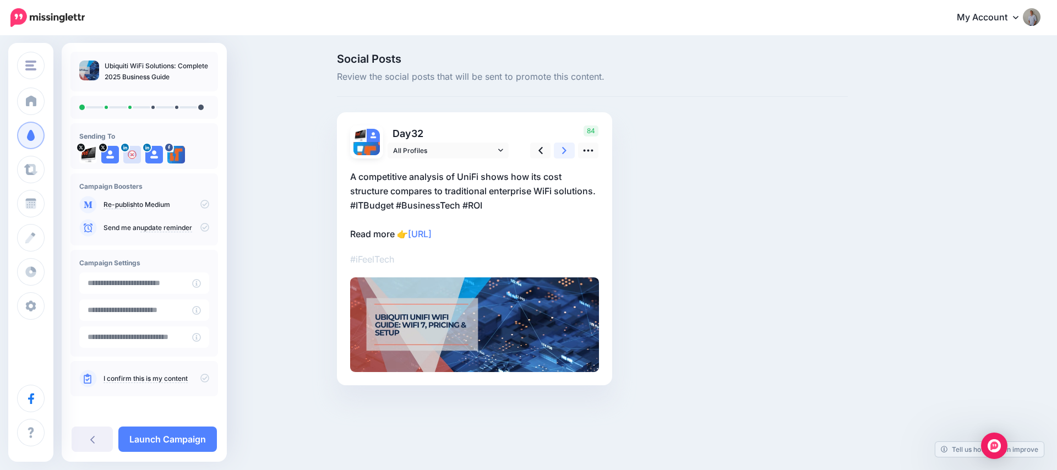
click at [561, 151] on link at bounding box center [564, 151] width 21 height 16
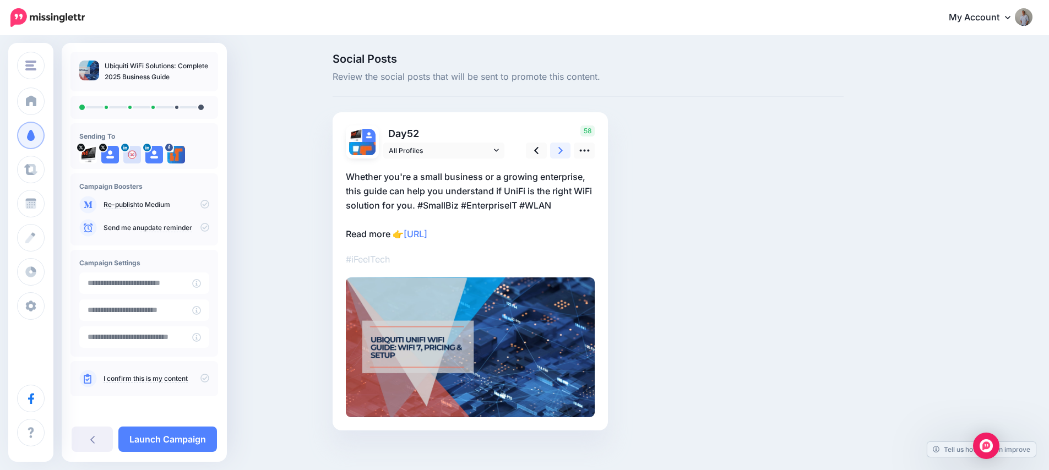
click at [561, 151] on link at bounding box center [560, 151] width 21 height 16
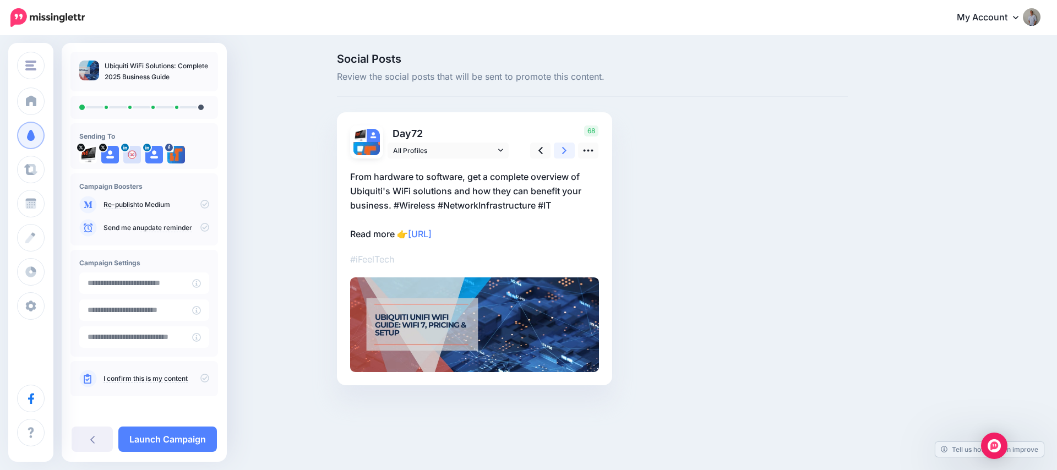
click at [561, 151] on link at bounding box center [564, 151] width 21 height 16
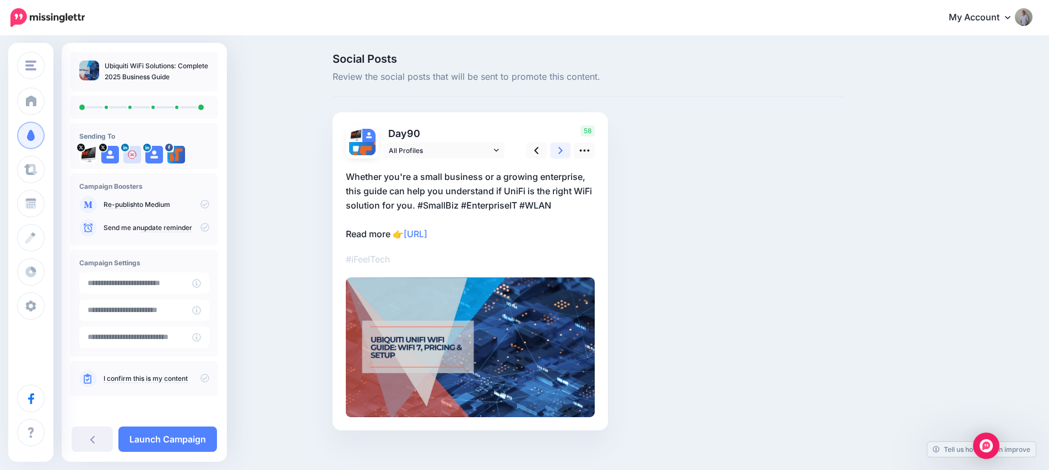
click at [561, 151] on link at bounding box center [560, 151] width 21 height 16
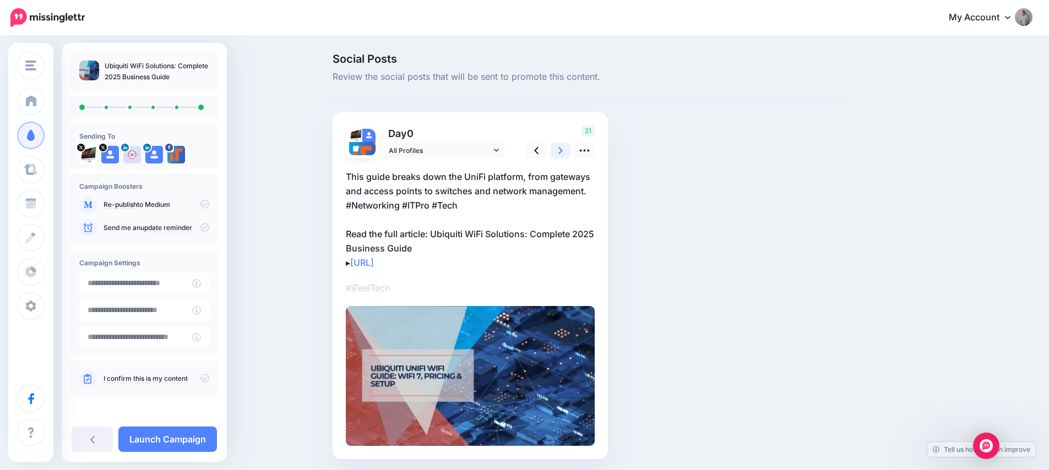
click at [561, 151] on link at bounding box center [560, 151] width 21 height 16
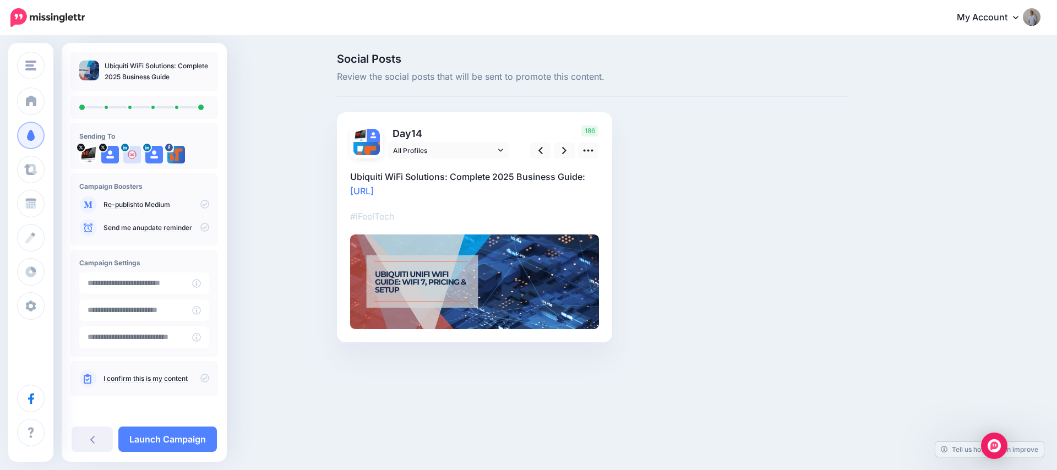
click at [200, 382] on icon at bounding box center [204, 378] width 9 height 9
click at [193, 439] on link "Launch Campaign" at bounding box center [167, 439] width 99 height 25
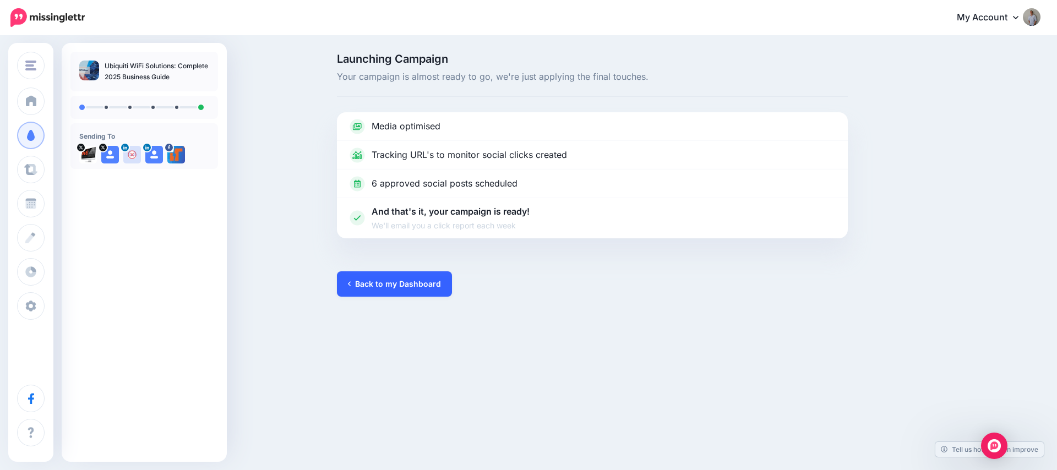
click at [412, 283] on link "Back to my Dashboard" at bounding box center [394, 283] width 115 height 25
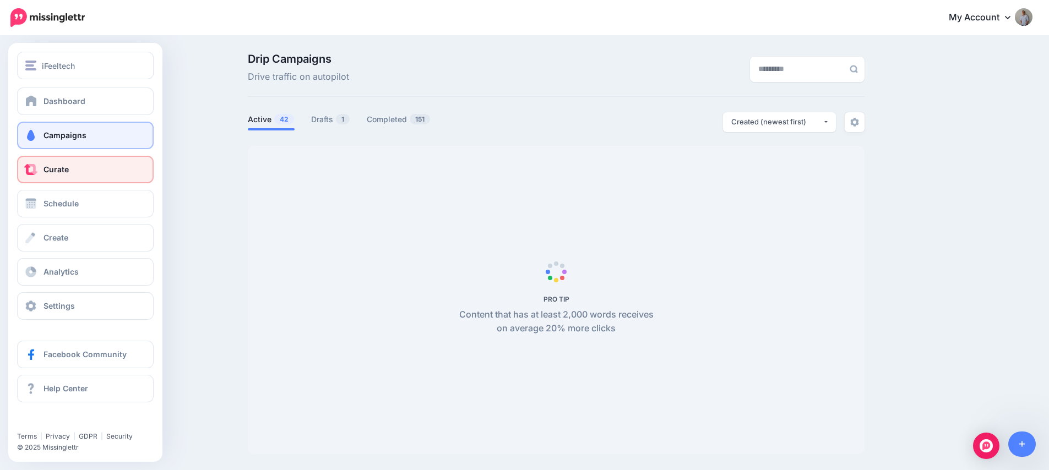
click at [61, 170] on span "Curate" at bounding box center [56, 169] width 25 height 9
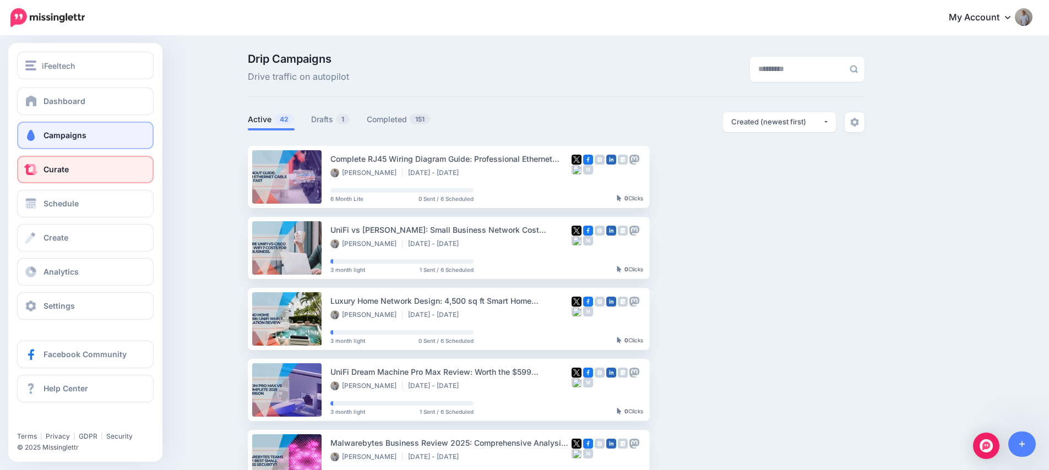
click at [61, 169] on span "Curate" at bounding box center [56, 169] width 25 height 9
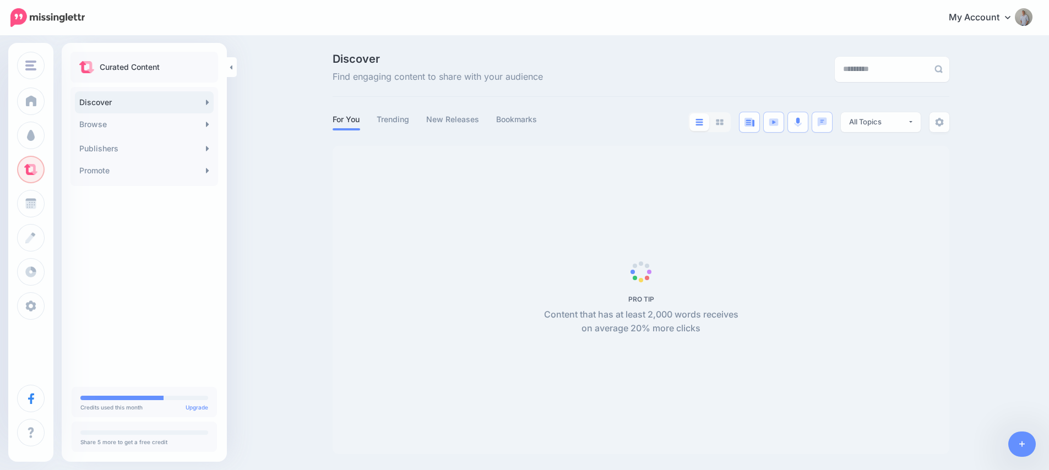
click at [63, 170] on div "Curated Content Discover Browse 245K Automotive 2.97M Beauty & personal care 2.…" at bounding box center [144, 126] width 165 height 148
click at [94, 171] on link "Promote" at bounding box center [144, 171] width 139 height 22
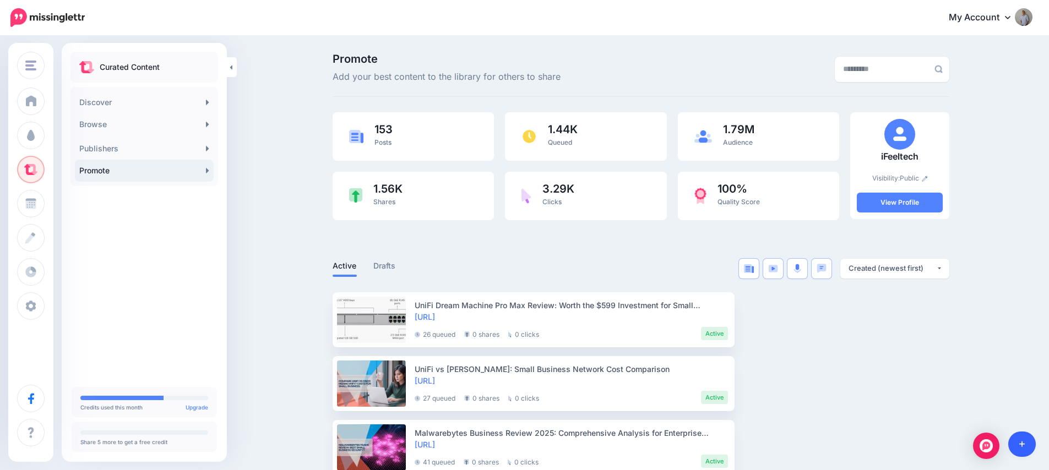
click at [1029, 445] on link at bounding box center [1022, 444] width 28 height 25
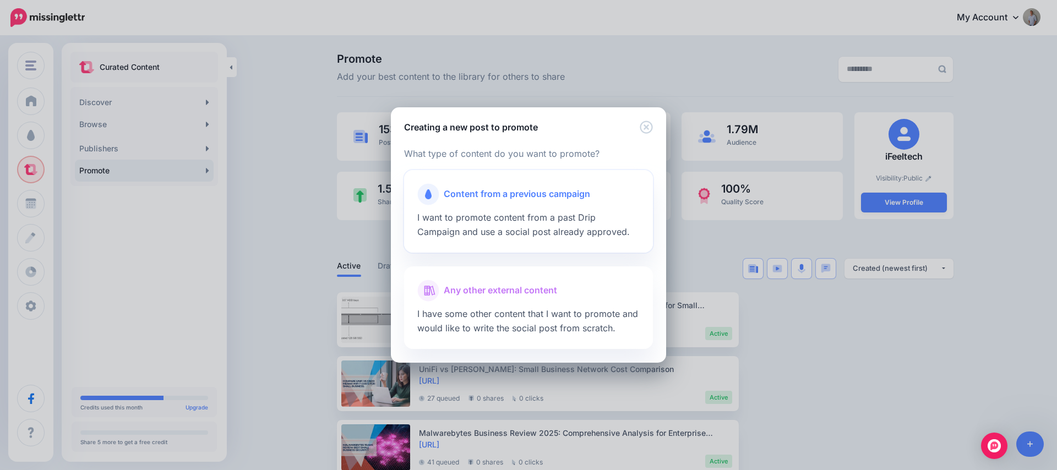
click at [535, 213] on span "I want to promote content from a past Drip Campaign and use a social post alrea…" at bounding box center [523, 224] width 213 height 25
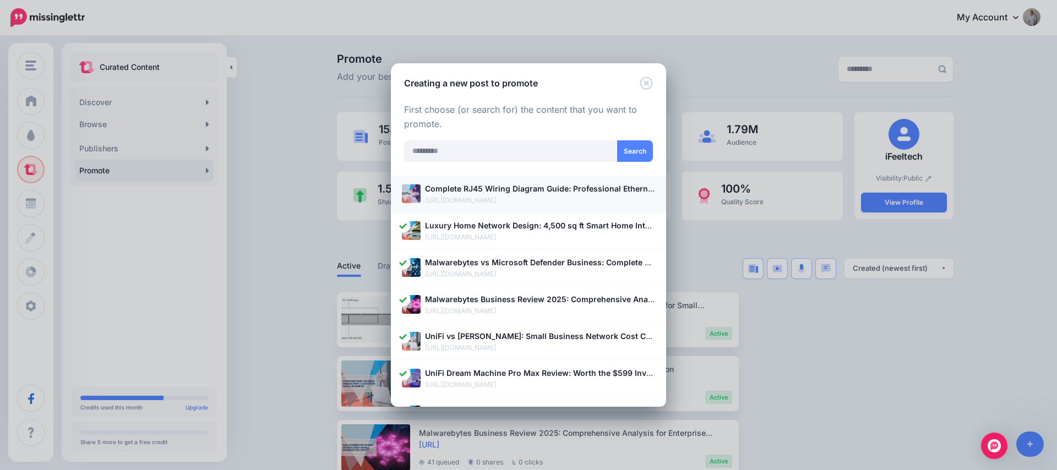
click at [466, 193] on p "Complete RJ45 Wiring Diagram Guide: Professional Ethernet Cable Termination" at bounding box center [540, 188] width 230 height 13
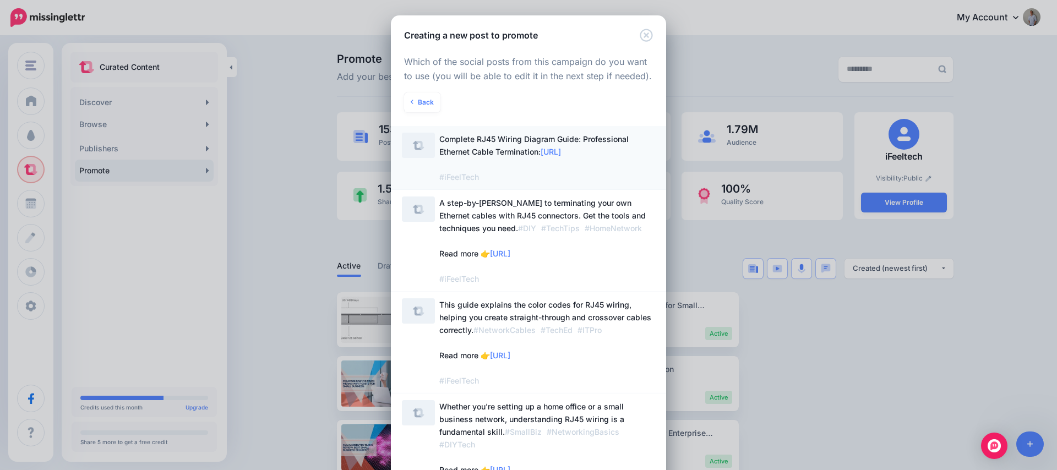
click at [461, 137] on span "Complete RJ45 Wiring Diagram Guide: Professional Ethernet Cable Termination: ht…" at bounding box center [533, 157] width 189 height 47
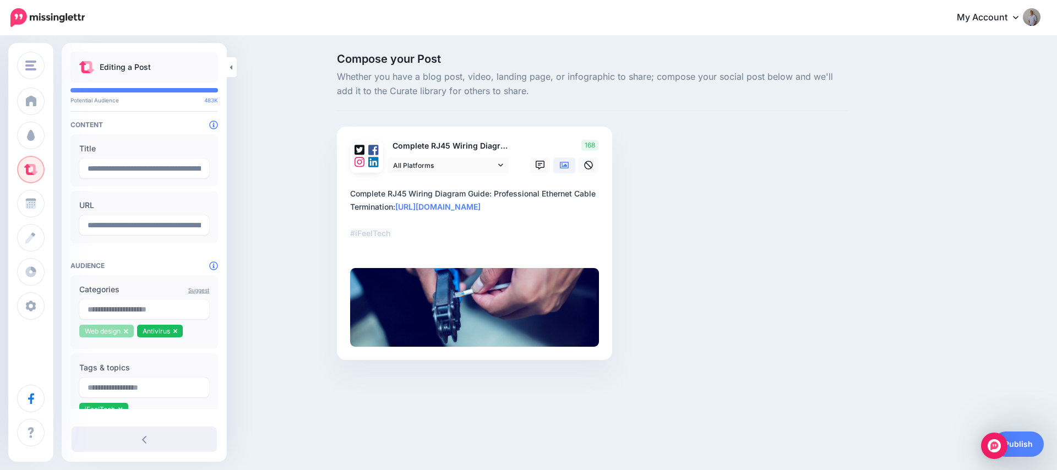
click at [129, 332] on li "Web design" at bounding box center [106, 331] width 55 height 13
click at [126, 333] on icon at bounding box center [126, 331] width 4 height 7
click at [117, 330] on icon at bounding box center [118, 331] width 4 height 4
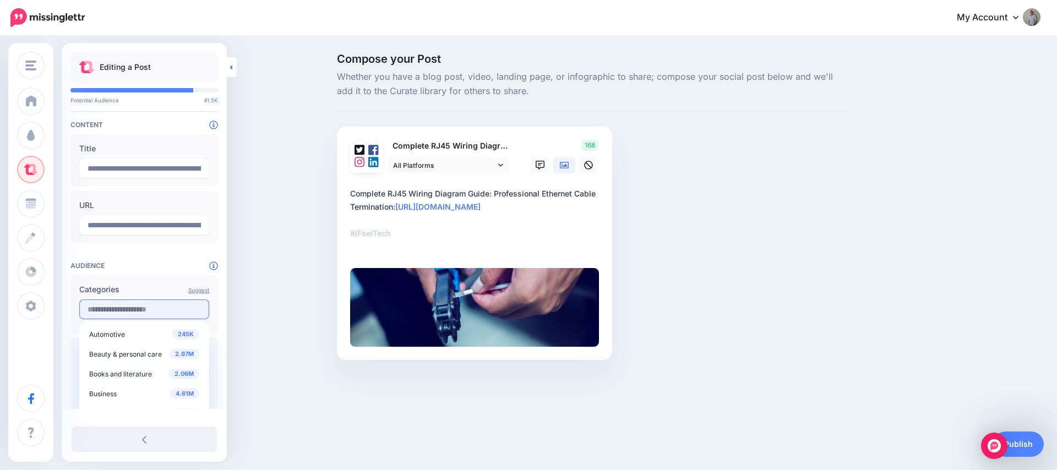
click at [122, 312] on input "text" at bounding box center [144, 310] width 130 height 20
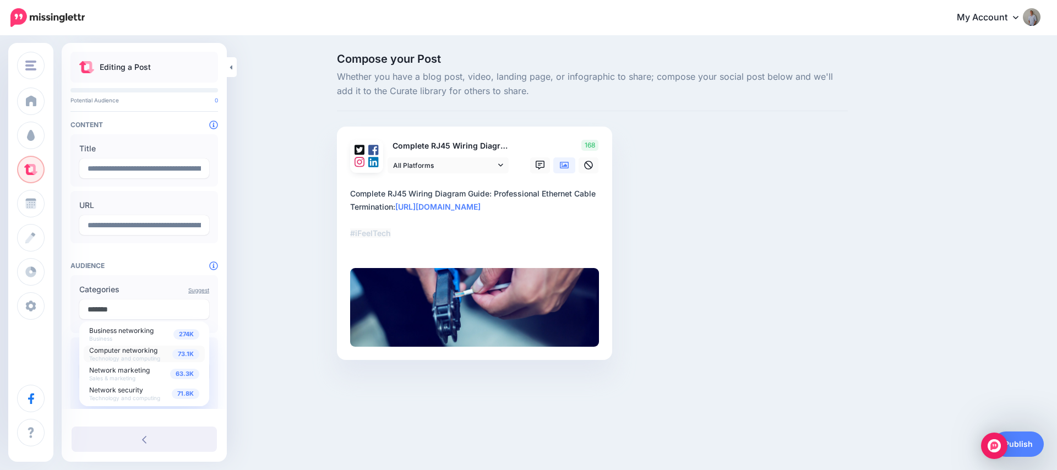
type input "*******"
click at [144, 356] on span "Technology and computing" at bounding box center [124, 358] width 71 height 7
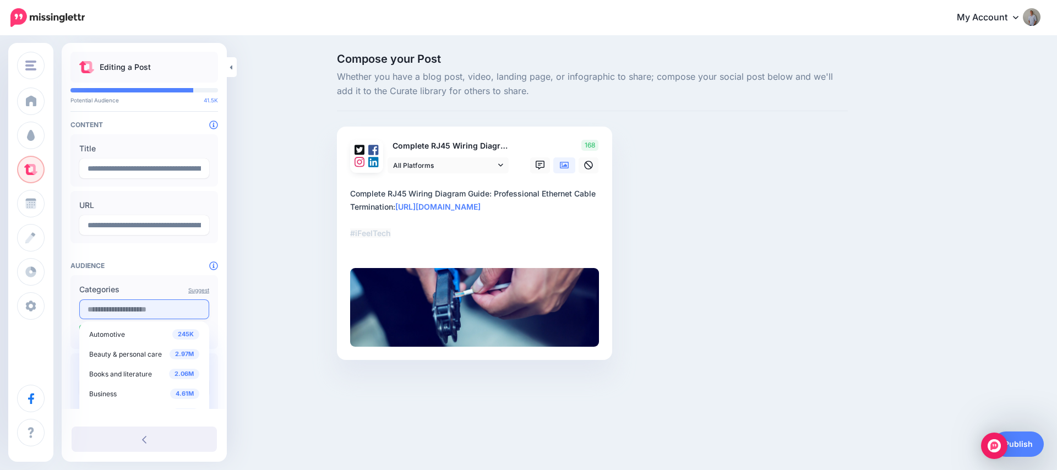
click at [122, 313] on input "text" at bounding box center [144, 310] width 130 height 20
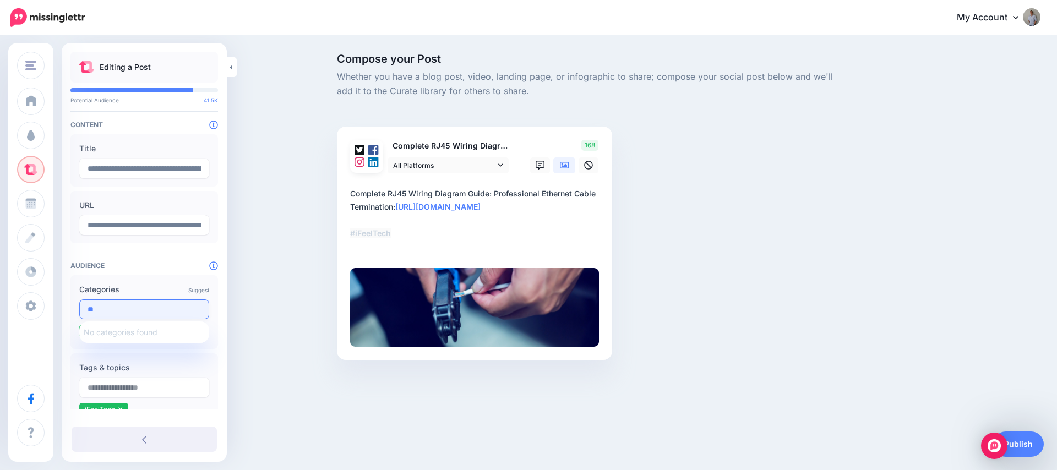
type input "*"
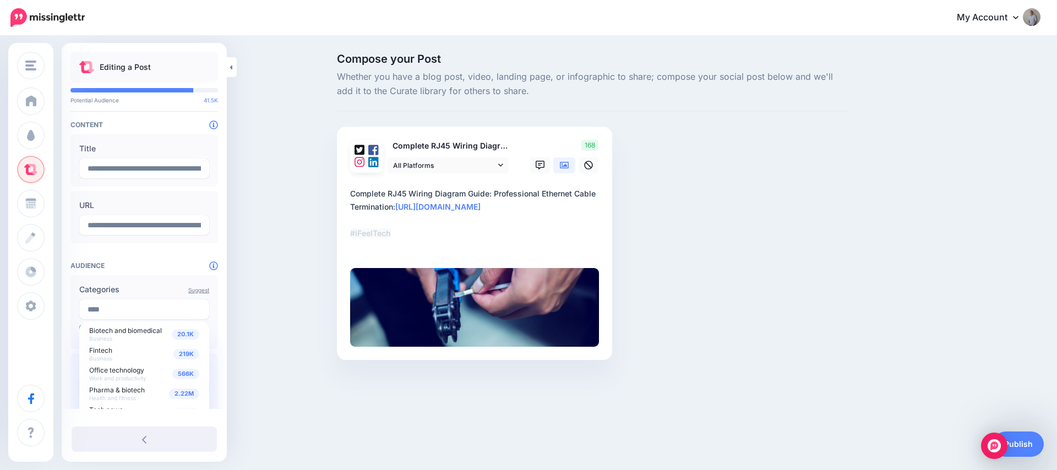
click at [154, 284] on label "Categories" at bounding box center [144, 289] width 130 height 13
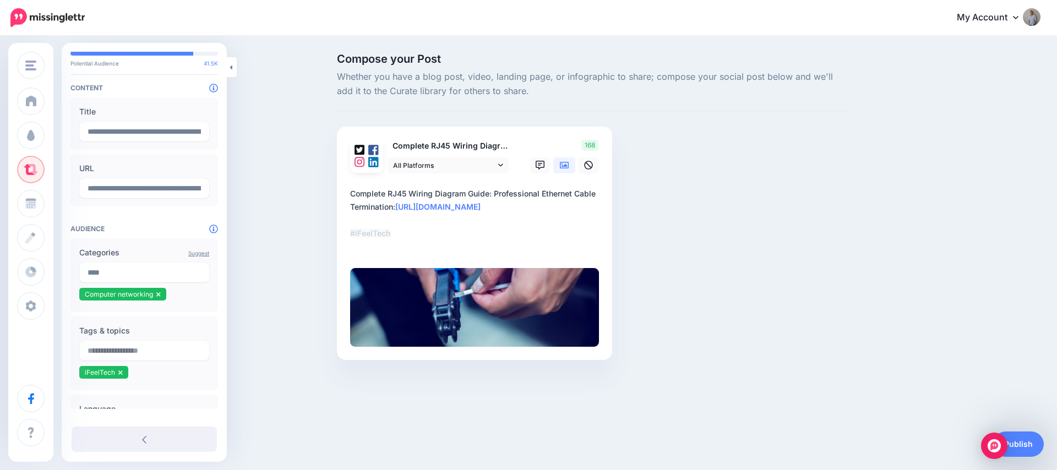
scroll to position [83, 0]
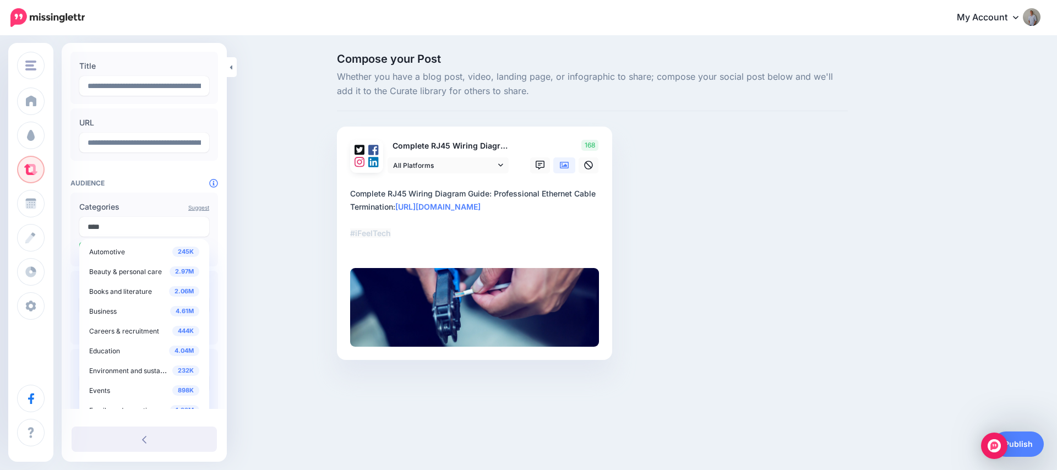
drag, startPoint x: 115, startPoint y: 226, endPoint x: 59, endPoint y: 225, distance: 55.1
click at [59, 225] on div "iFeeltech iFeeltech Data Wire Solutions iFeelTech PRO Cyber Assess Valydex Add …" at bounding box center [528, 223] width 1057 height 373
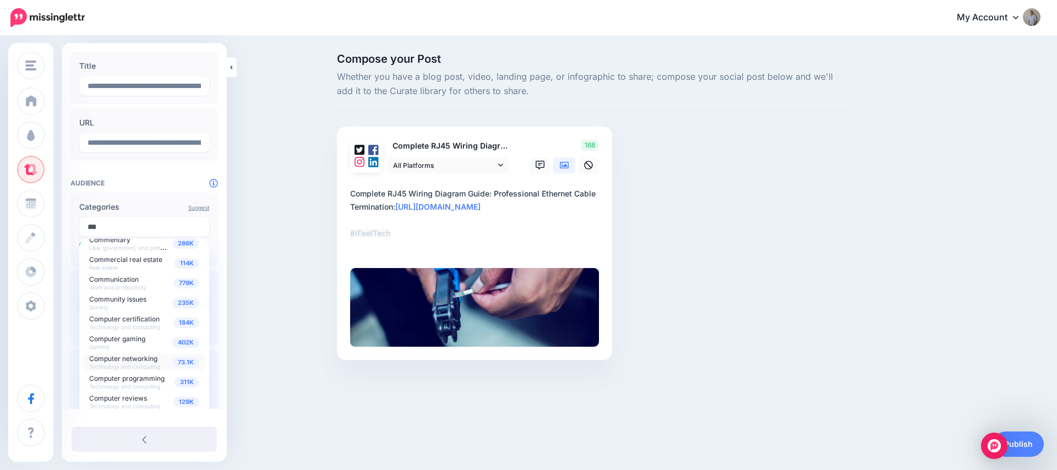
scroll to position [90, 0]
click at [114, 363] on span "Technology and computing" at bounding box center [124, 364] width 71 height 7
click at [129, 202] on label "Categories" at bounding box center [144, 206] width 130 height 13
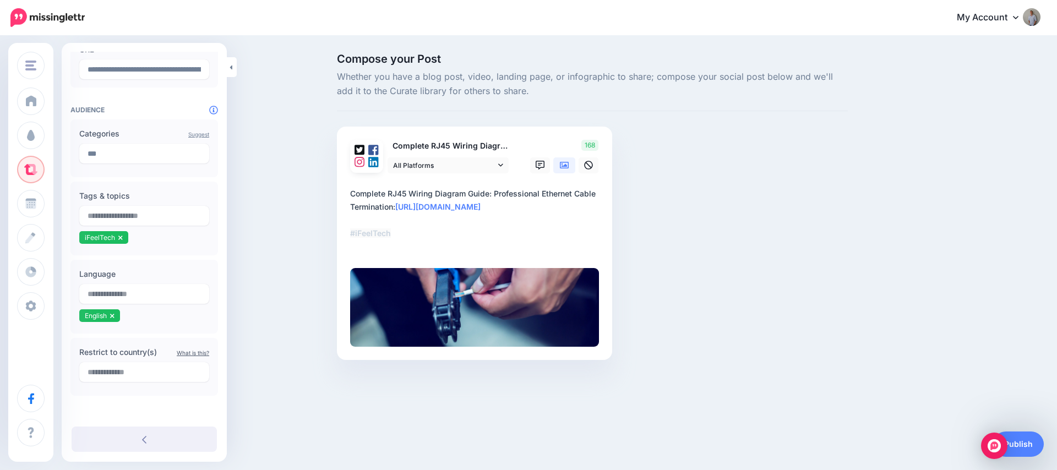
scroll to position [134, 0]
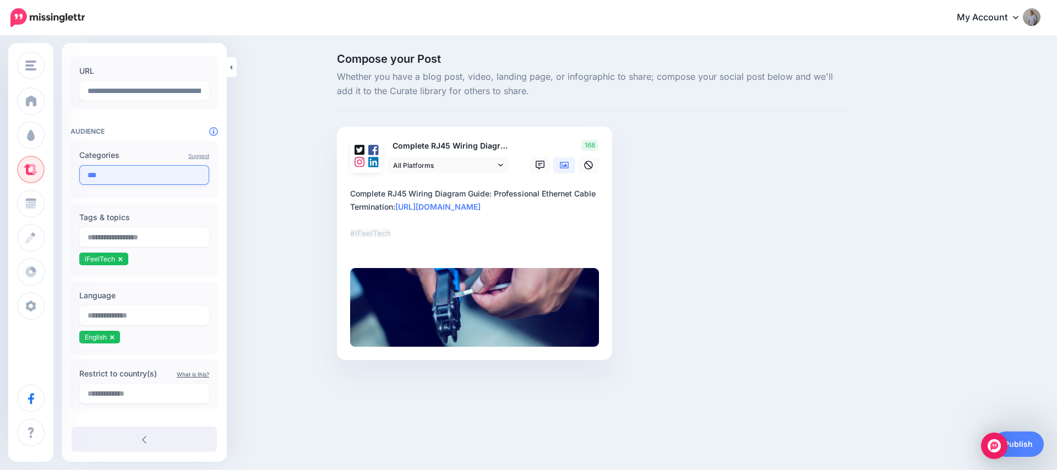
click at [115, 175] on input "***" at bounding box center [144, 175] width 130 height 20
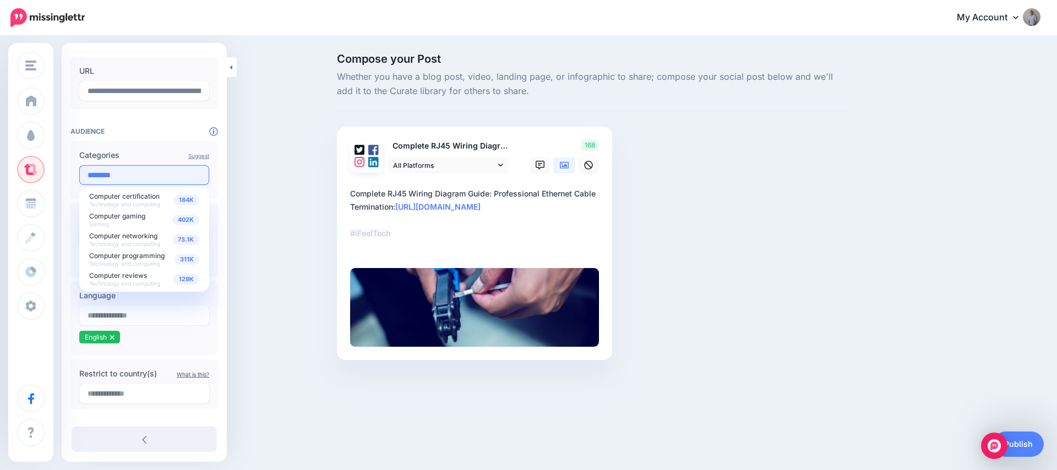
scroll to position [0, 0]
type input "********"
click at [129, 236] on span "Computer networking" at bounding box center [123, 236] width 68 height 8
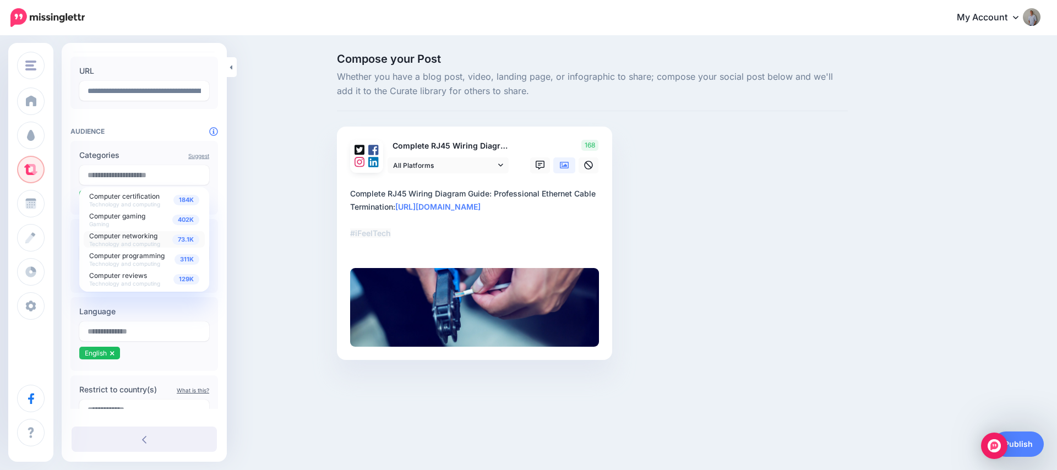
click at [235, 332] on div "Compose your Post Whether you have a blog post, video, landing page, or infogra…" at bounding box center [528, 223] width 1057 height 373
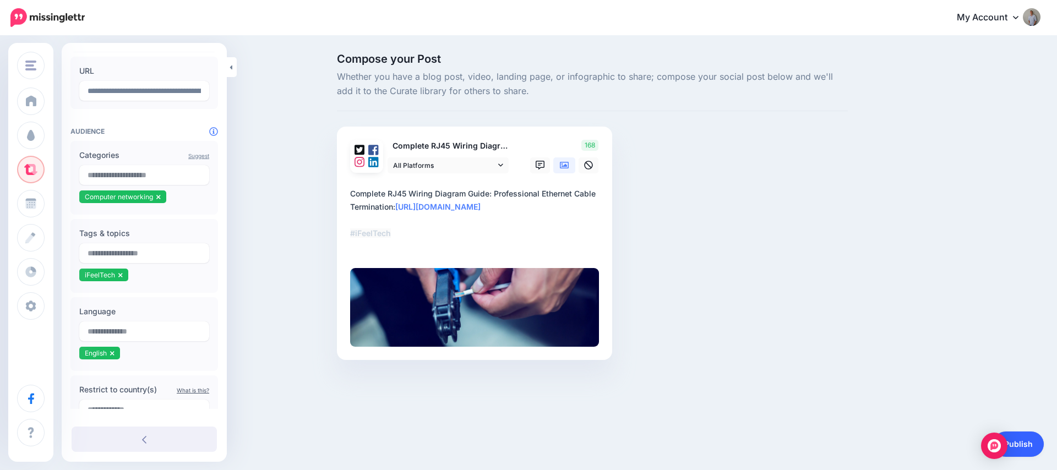
click at [1033, 445] on link "Publish" at bounding box center [1018, 444] width 51 height 25
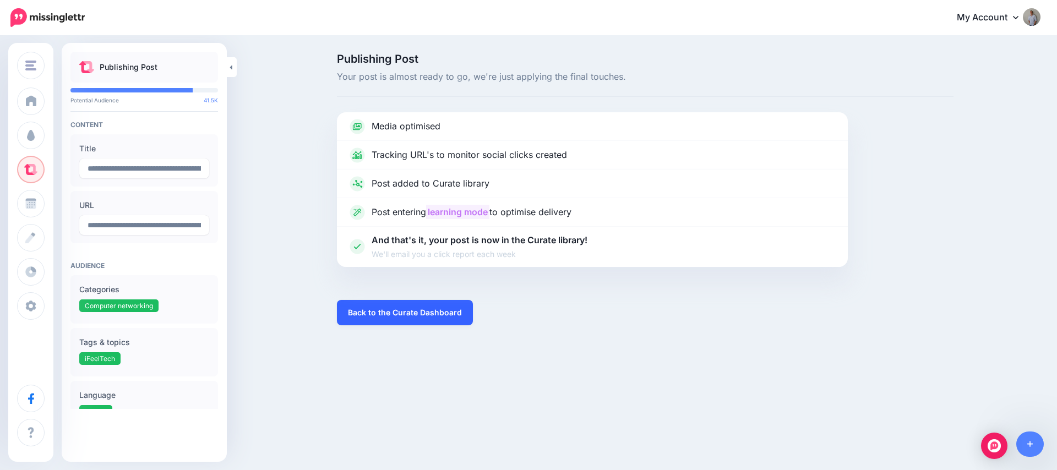
click at [369, 312] on link "Back to the Curate Dashboard" at bounding box center [405, 312] width 136 height 25
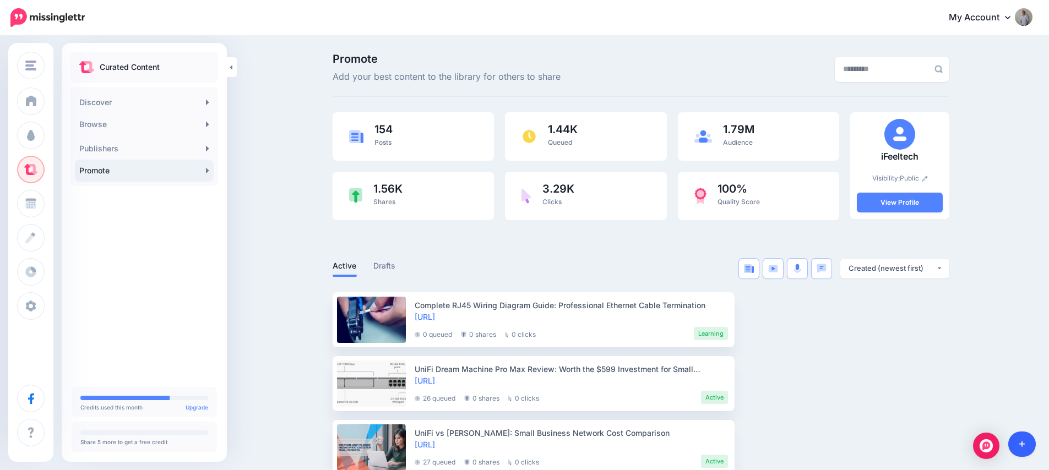
click at [1023, 444] on icon at bounding box center [1022, 445] width 6 height 6
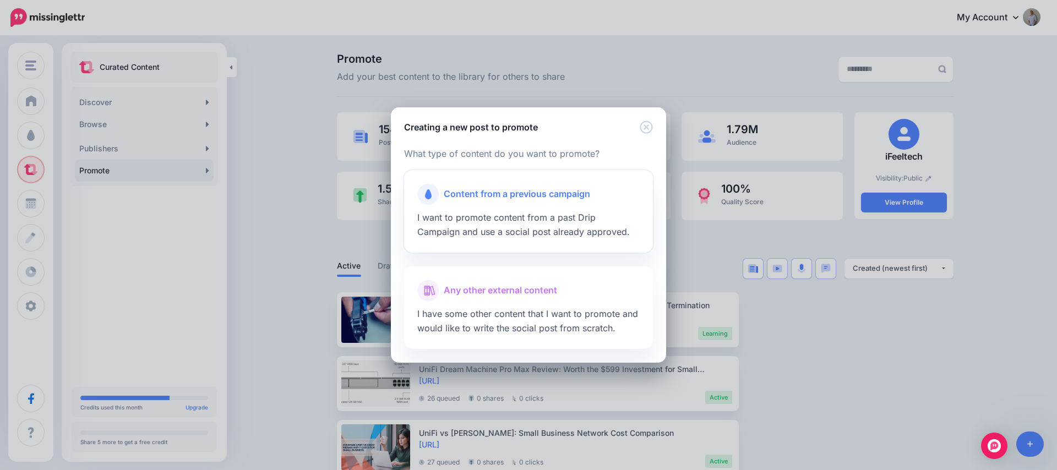
click at [535, 231] on span "I want to promote content from a past Drip Campaign and use a social post alrea…" at bounding box center [523, 224] width 213 height 25
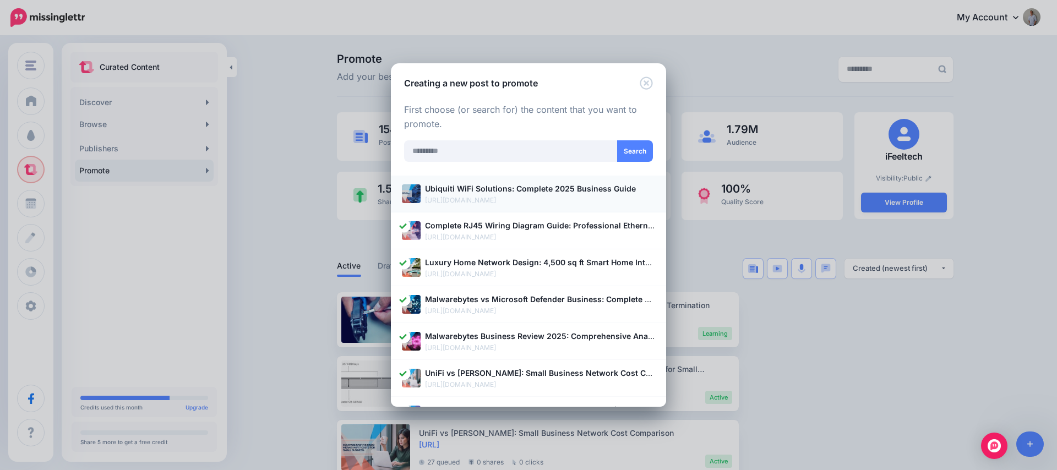
click at [498, 195] on p "[URL][DOMAIN_NAME]" at bounding box center [540, 200] width 230 height 11
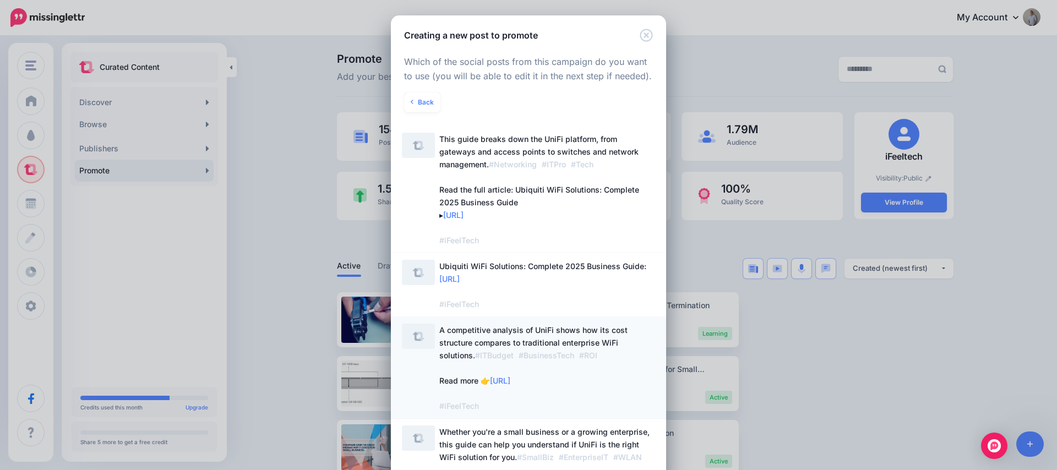
click at [625, 354] on span "A competitive analysis of UniFi shows how its cost structure compares to tradit…" at bounding box center [547, 368] width 216 height 89
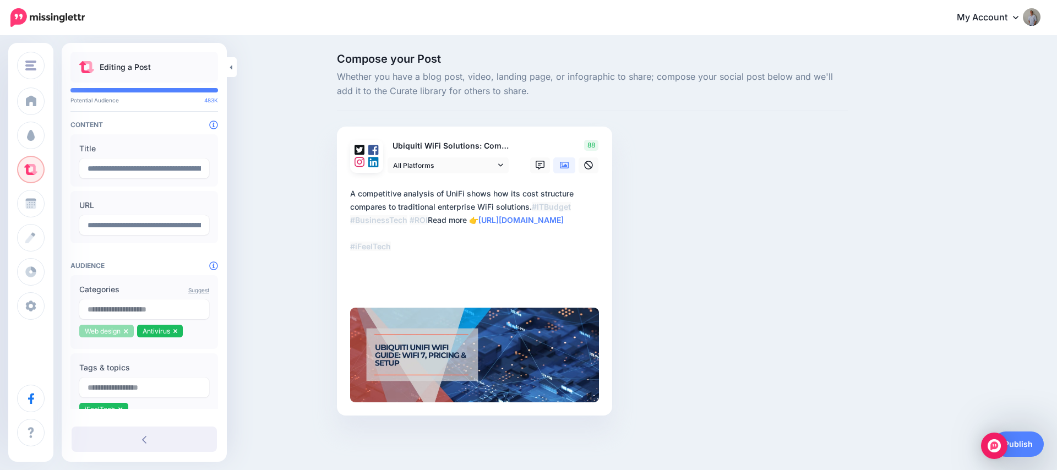
click at [126, 333] on icon at bounding box center [126, 331] width 4 height 7
click at [118, 332] on icon at bounding box center [118, 331] width 4 height 4
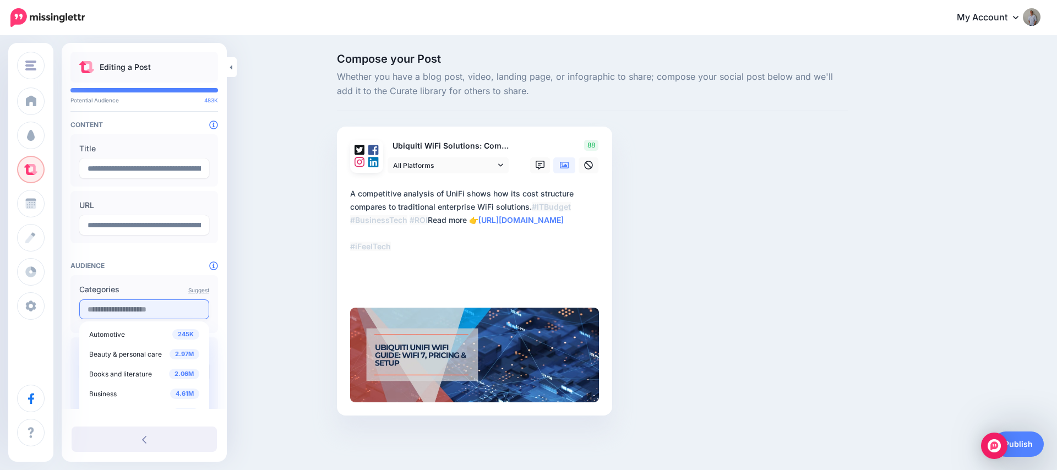
click at [122, 318] on input "text" at bounding box center [144, 310] width 130 height 20
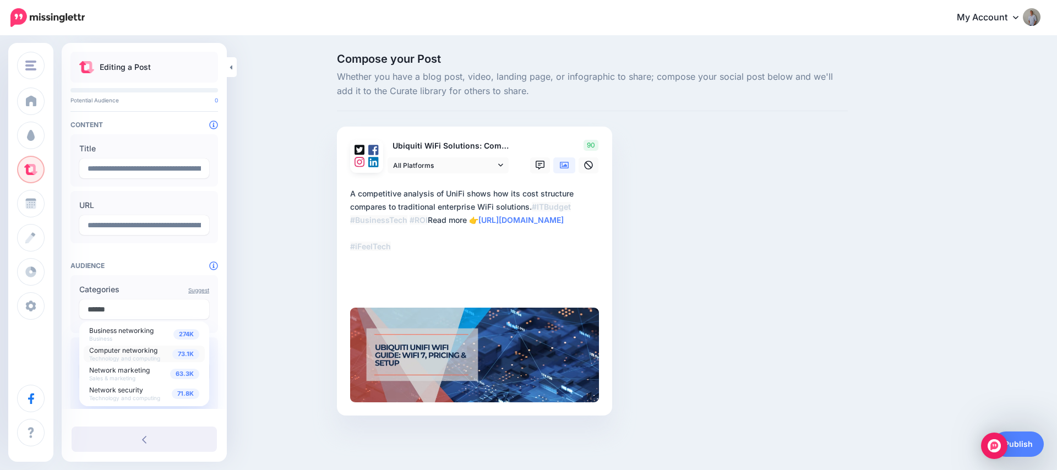
type input "******"
click at [127, 350] on span "Computer networking" at bounding box center [123, 350] width 68 height 8
click at [122, 312] on input "text" at bounding box center [144, 310] width 130 height 20
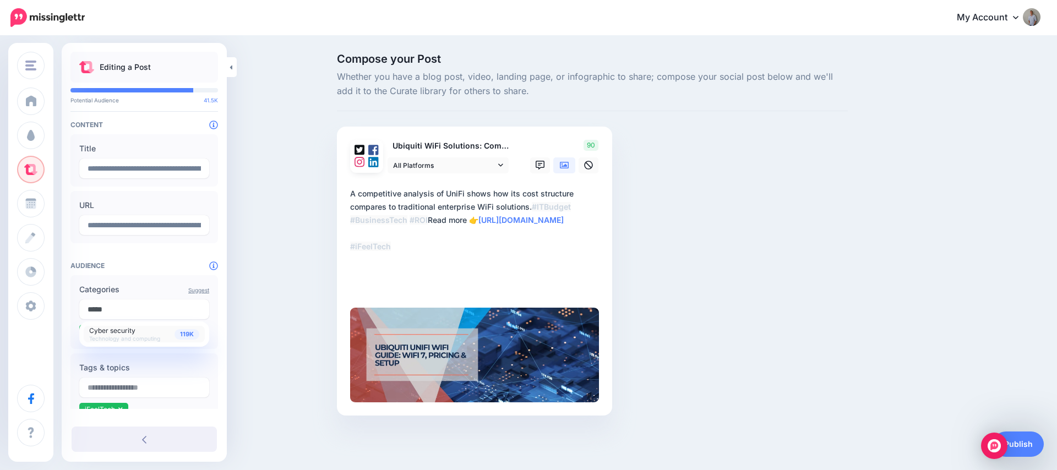
type input "*****"
click at [133, 333] on span "Cyber security" at bounding box center [112, 331] width 46 height 8
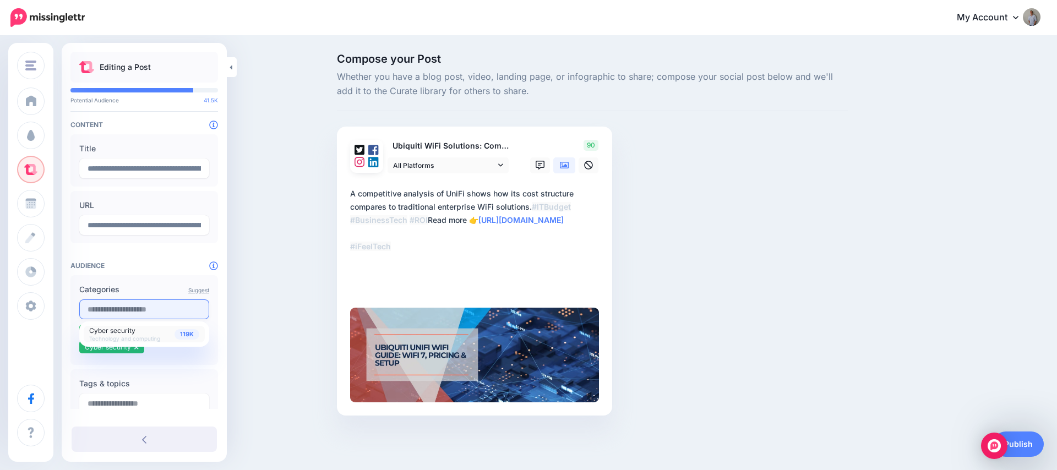
click at [184, 314] on input "text" at bounding box center [144, 310] width 130 height 20
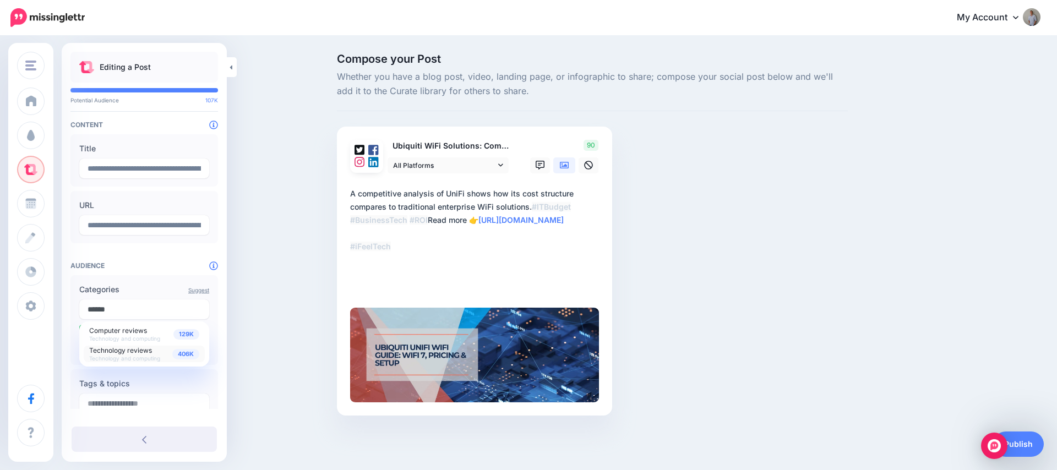
type input "******"
click at [125, 354] on span "Technology reviews Technology and computing" at bounding box center [124, 353] width 71 height 17
click at [245, 344] on div "Compose your Post Whether you have a blog post, video, landing page, or infogra…" at bounding box center [528, 251] width 1057 height 428
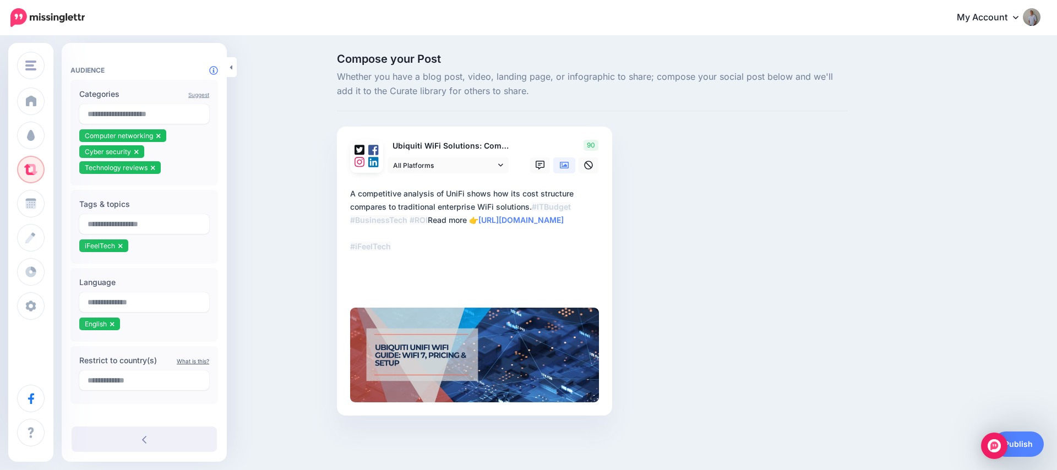
scroll to position [204, 0]
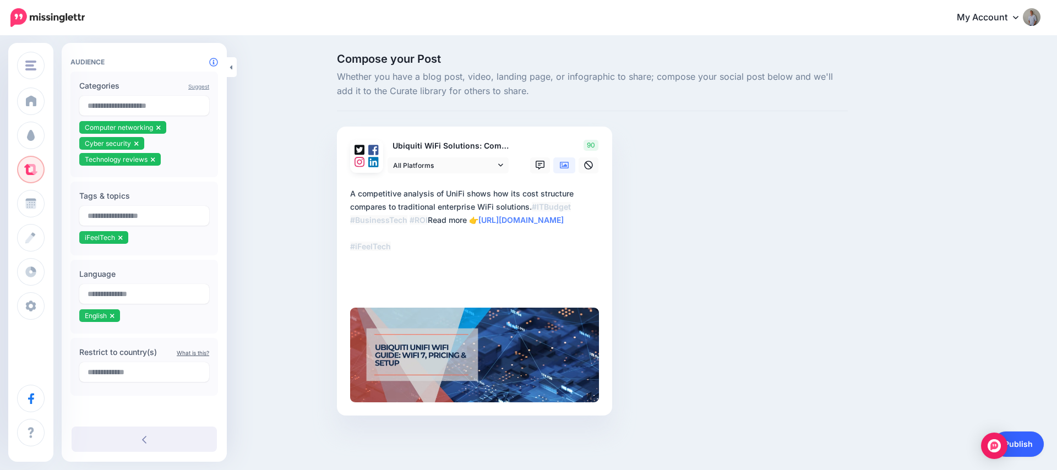
click at [1039, 445] on link "Publish" at bounding box center [1018, 444] width 51 height 25
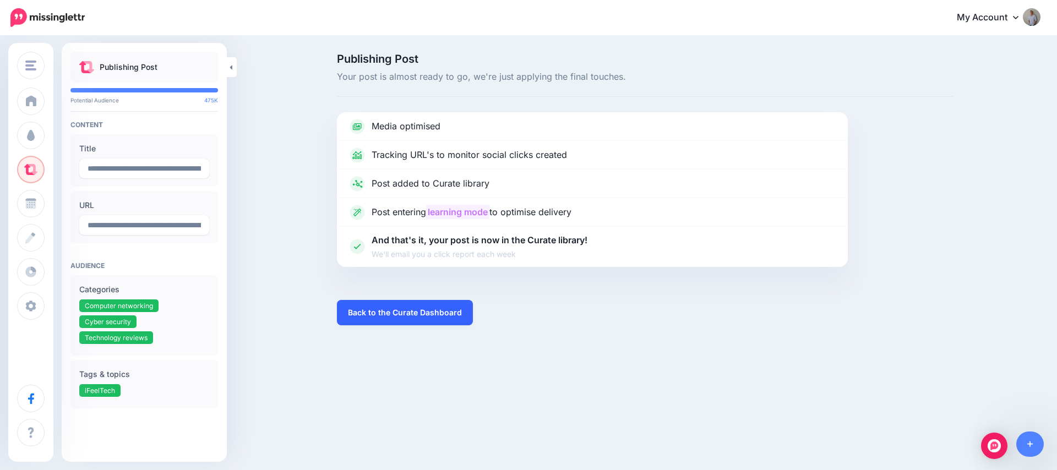
click at [368, 313] on link "Back to the Curate Dashboard" at bounding box center [405, 312] width 136 height 25
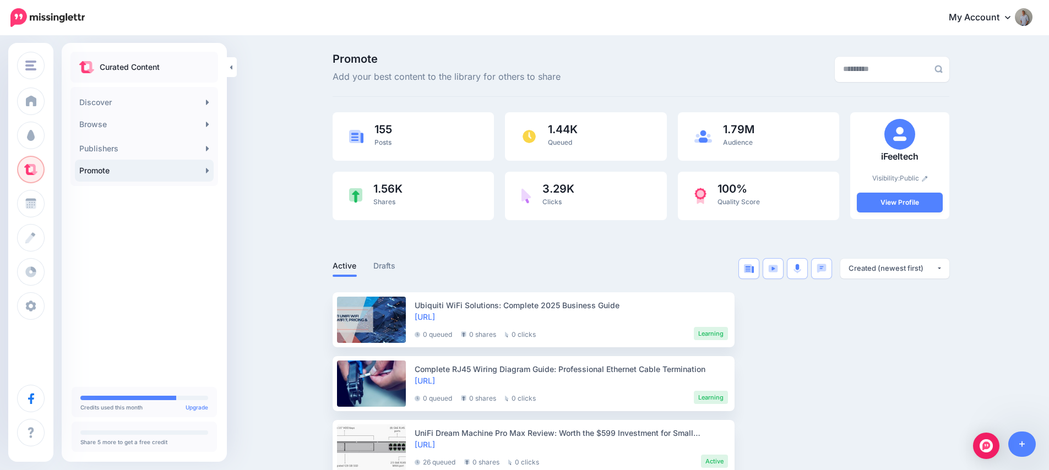
click at [55, 17] on img at bounding box center [47, 17] width 74 height 19
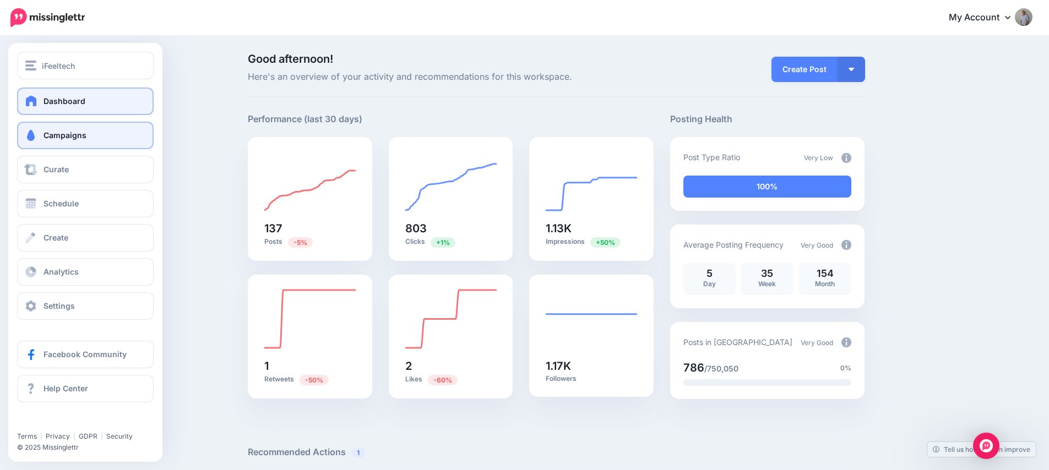
click at [60, 134] on span "Campaigns" at bounding box center [65, 135] width 43 height 9
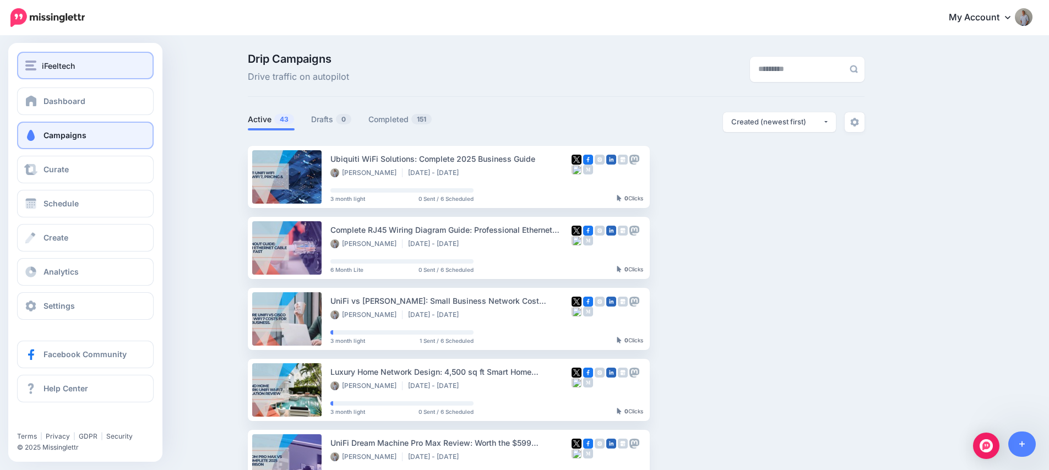
click at [70, 61] on span "iFeeltech" at bounding box center [58, 65] width 33 height 13
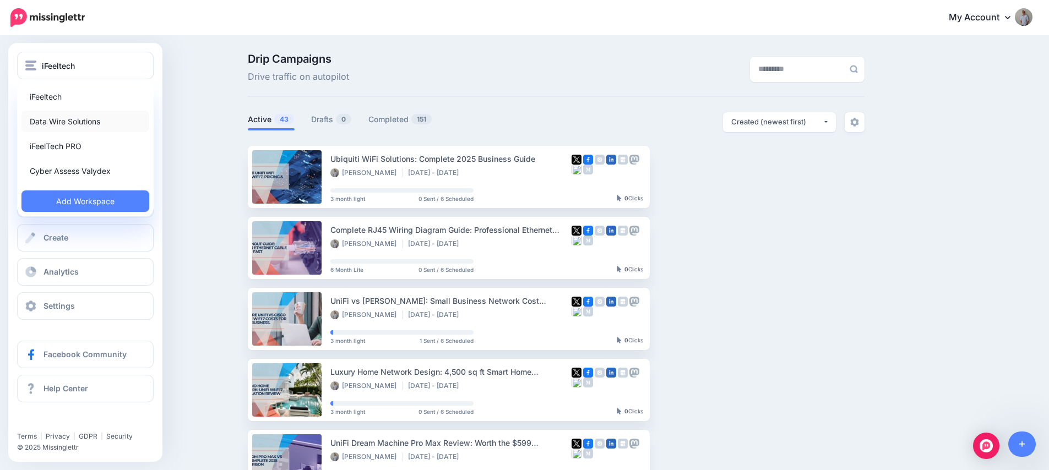
click at [66, 126] on link "Data Wire Solutions" at bounding box center [85, 121] width 128 height 21
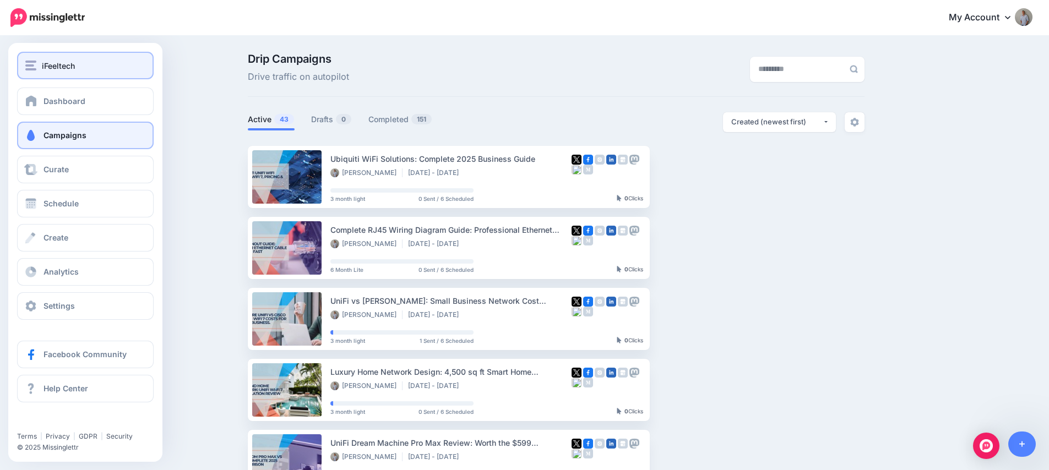
click at [68, 65] on span "iFeeltech" at bounding box center [58, 65] width 33 height 13
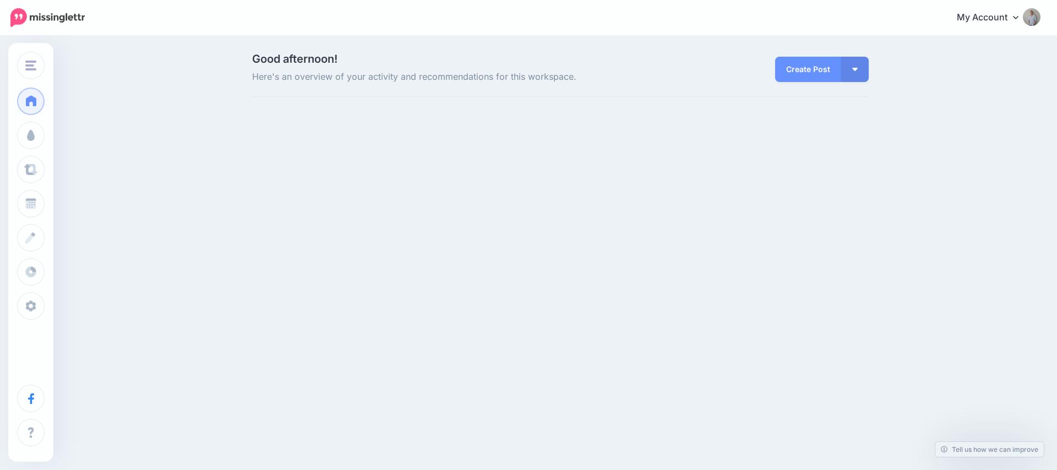
click at [78, 167] on div "Data Wire Solutions iFeeltech Data Wire Solutions iFeelTech PRO Cyber Assess Va…" at bounding box center [528, 130] width 1057 height 187
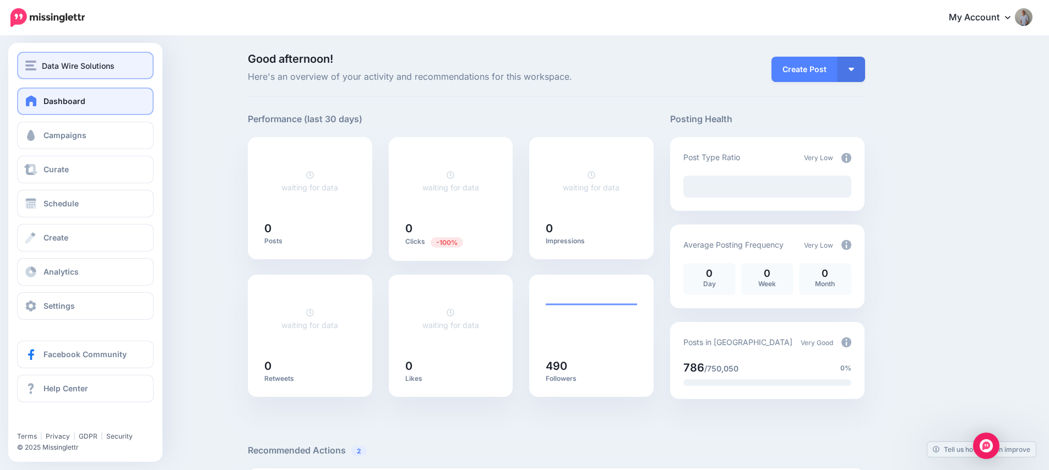
click at [73, 75] on button "Data Wire Solutions" at bounding box center [85, 66] width 137 height 28
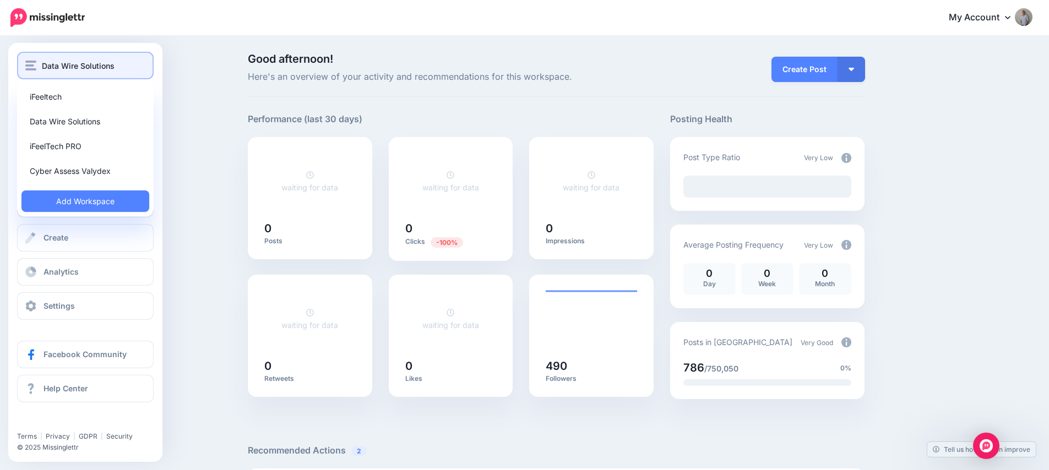
click at [90, 65] on span "Data Wire Solutions" at bounding box center [78, 65] width 73 height 13
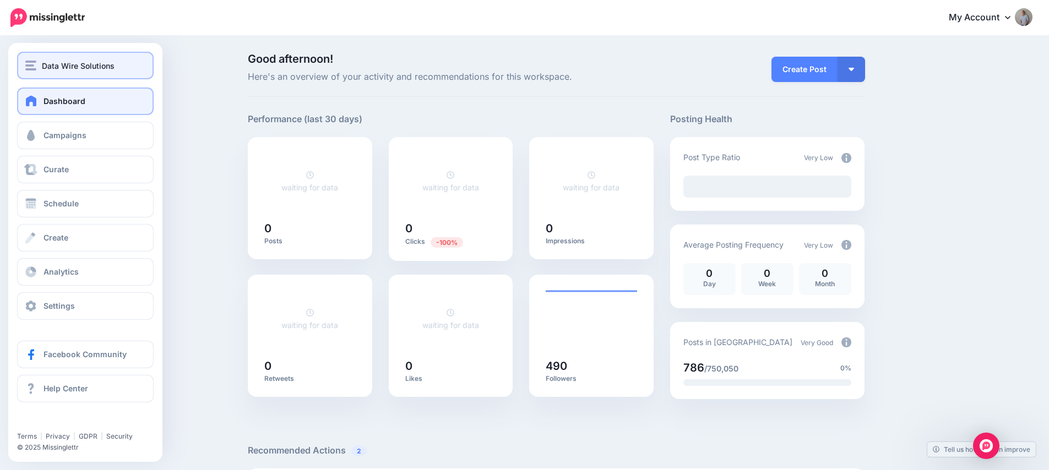
click at [84, 78] on button "Data Wire Solutions" at bounding box center [85, 66] width 137 height 28
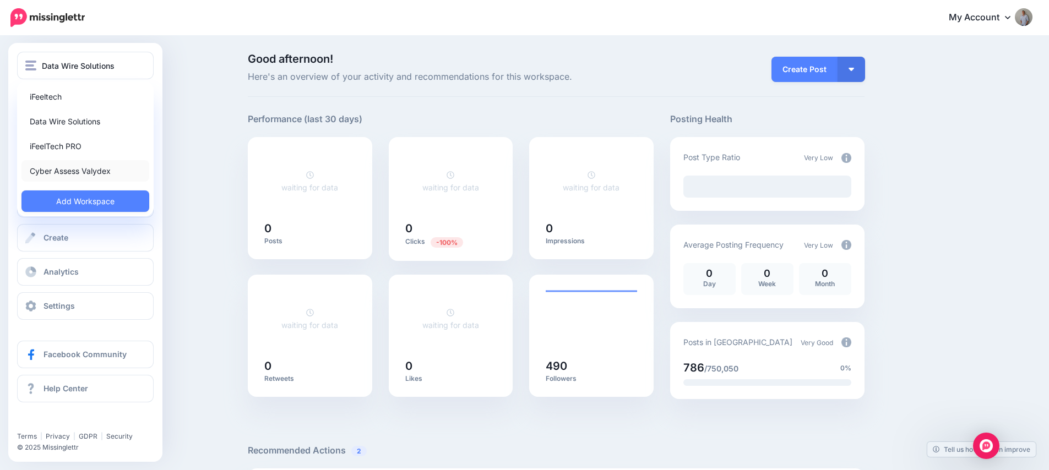
click at [81, 167] on link "Cyber Assess Valydex" at bounding box center [85, 170] width 128 height 21
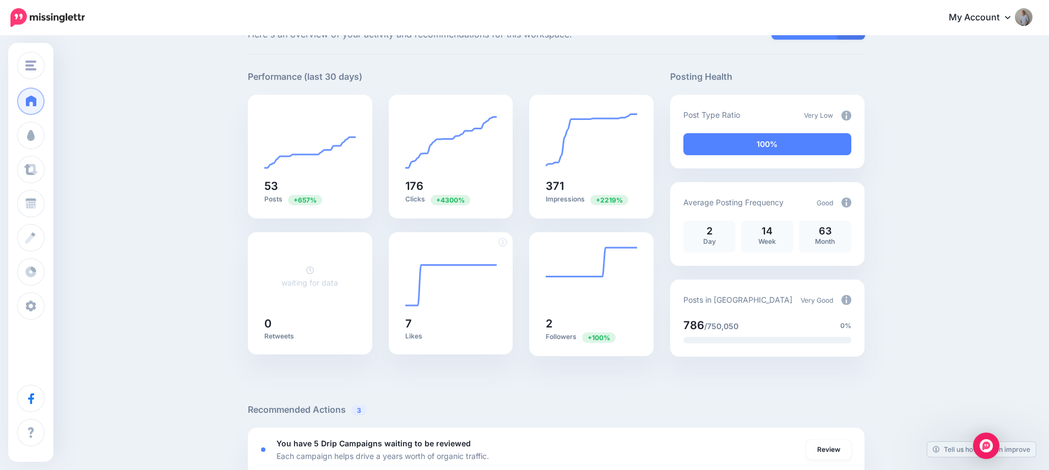
scroll to position [187, 0]
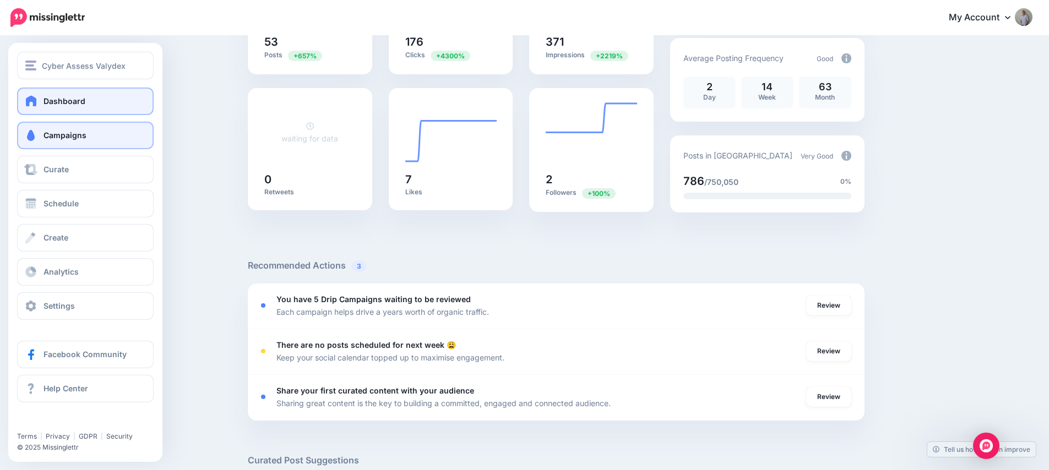
click at [89, 131] on link "Campaigns" at bounding box center [85, 136] width 137 height 28
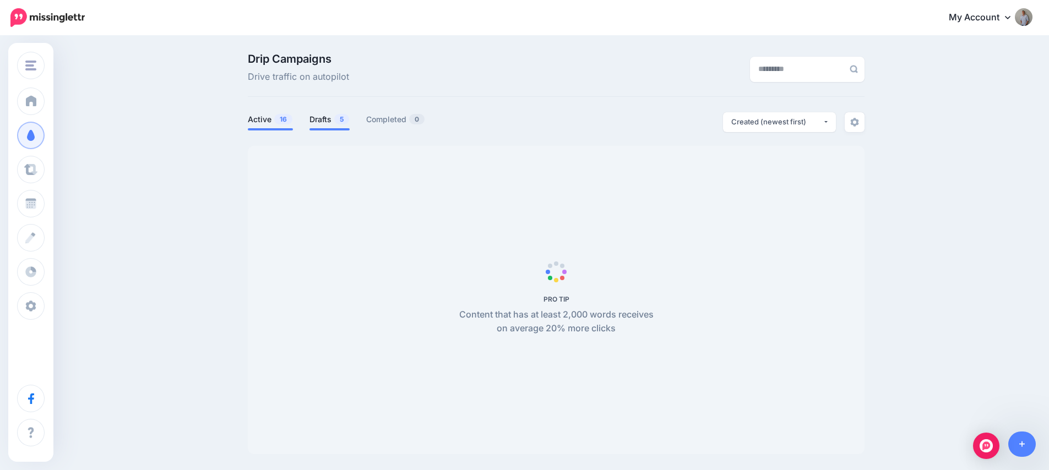
click at [334, 115] on link "Drafts 5" at bounding box center [329, 119] width 40 height 13
